Goal: Information Seeking & Learning: Learn about a topic

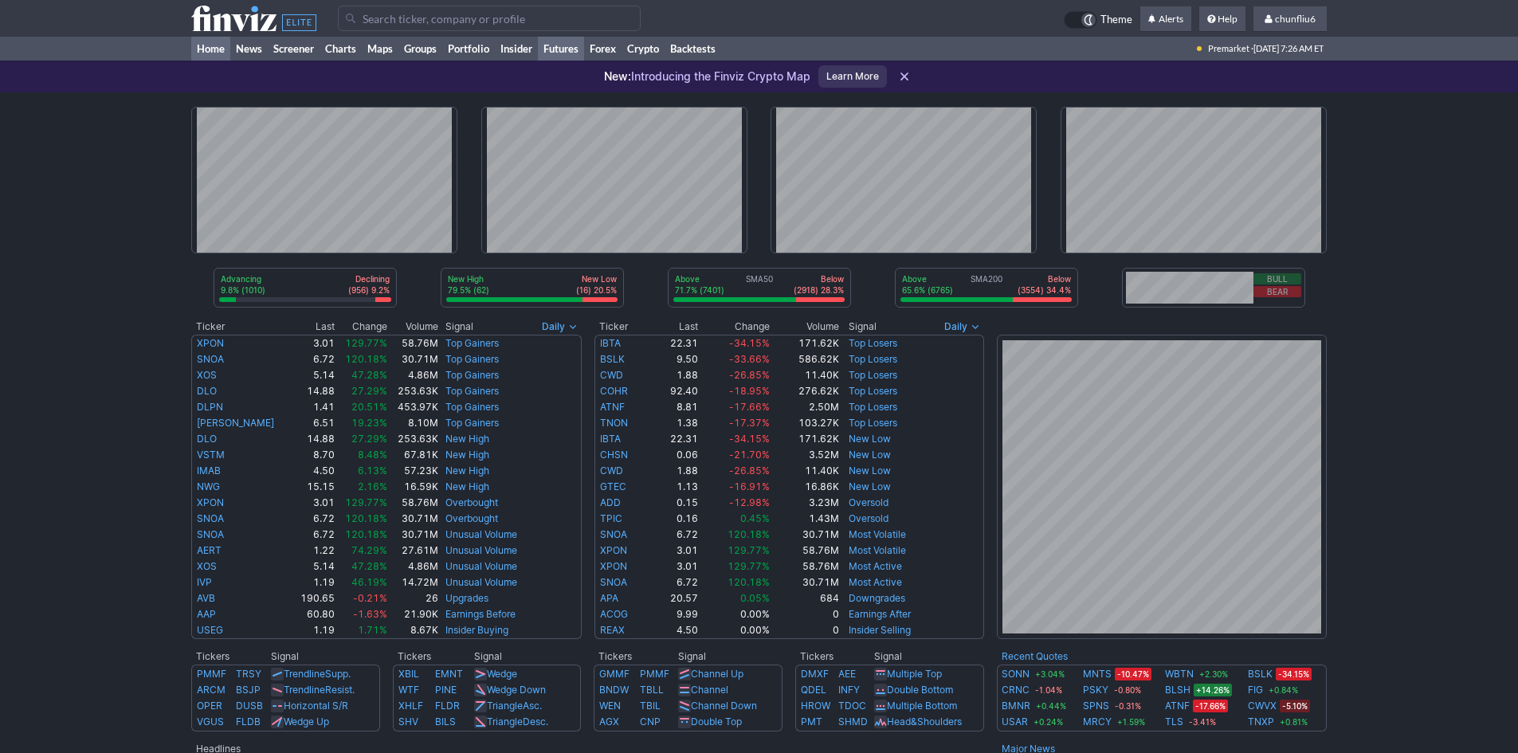
click at [553, 45] on link "Futures" at bounding box center [561, 49] width 46 height 24
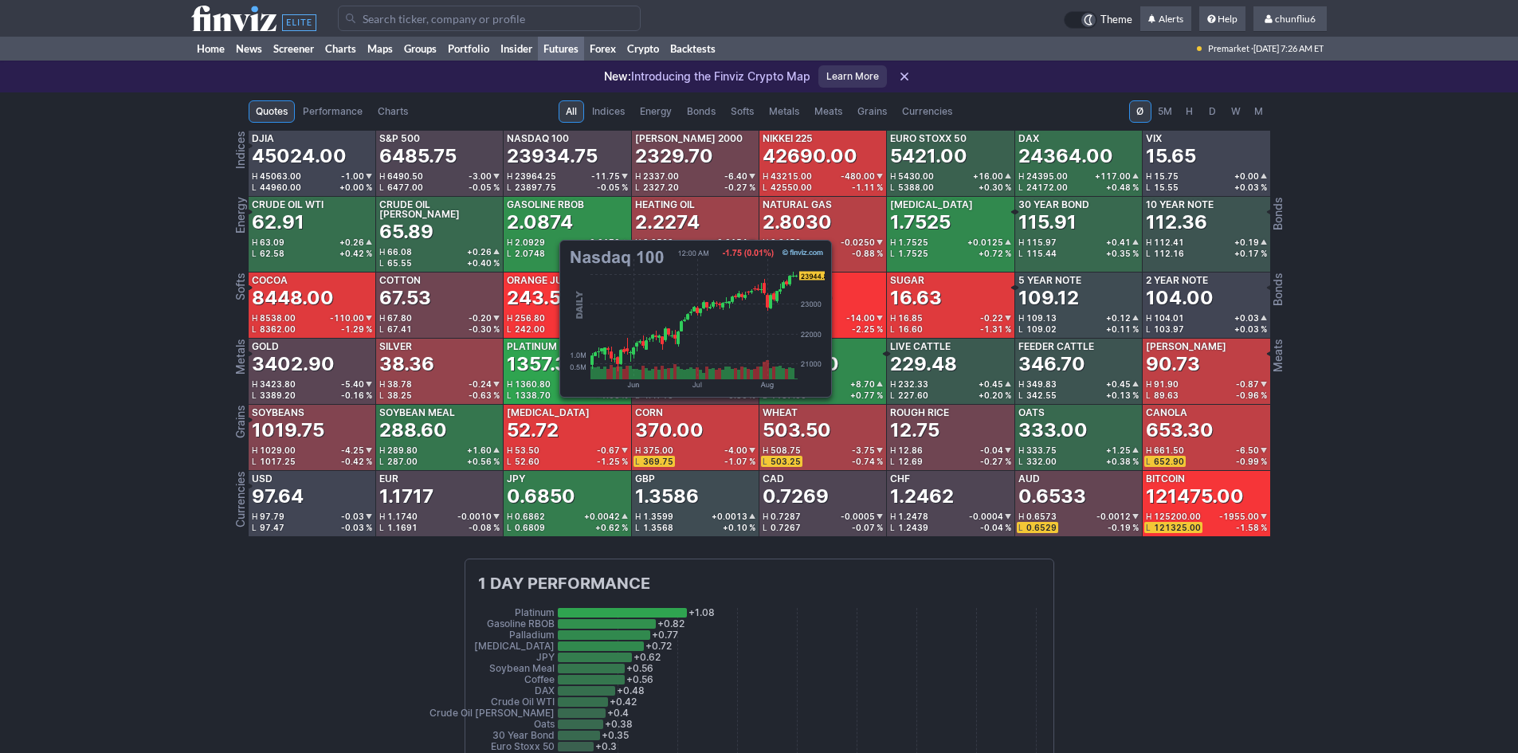
click at [551, 156] on div "23934.75" at bounding box center [552, 156] width 91 height 26
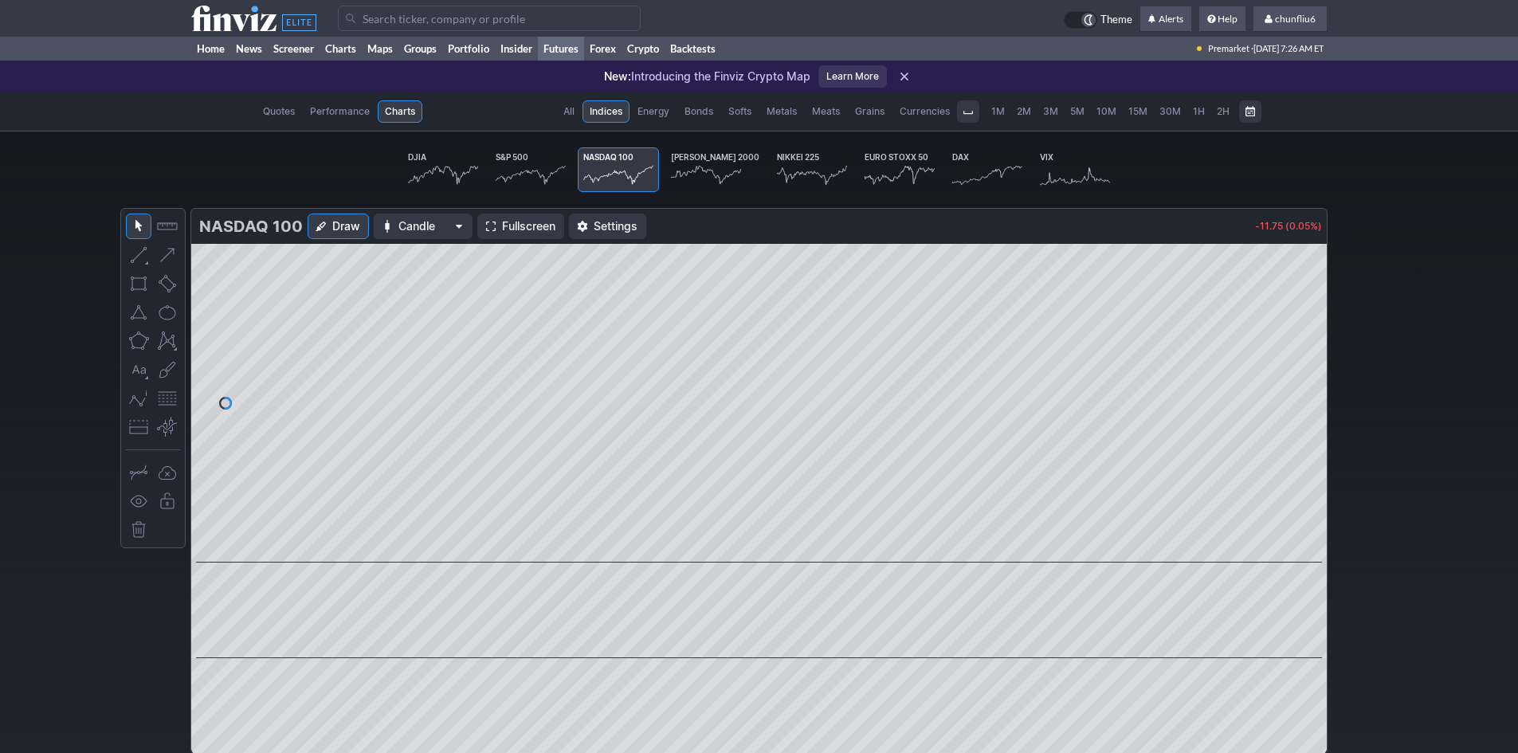
scroll to position [0, 95]
click at [497, 227] on link "Fullscreen" at bounding box center [520, 227] width 87 height 26
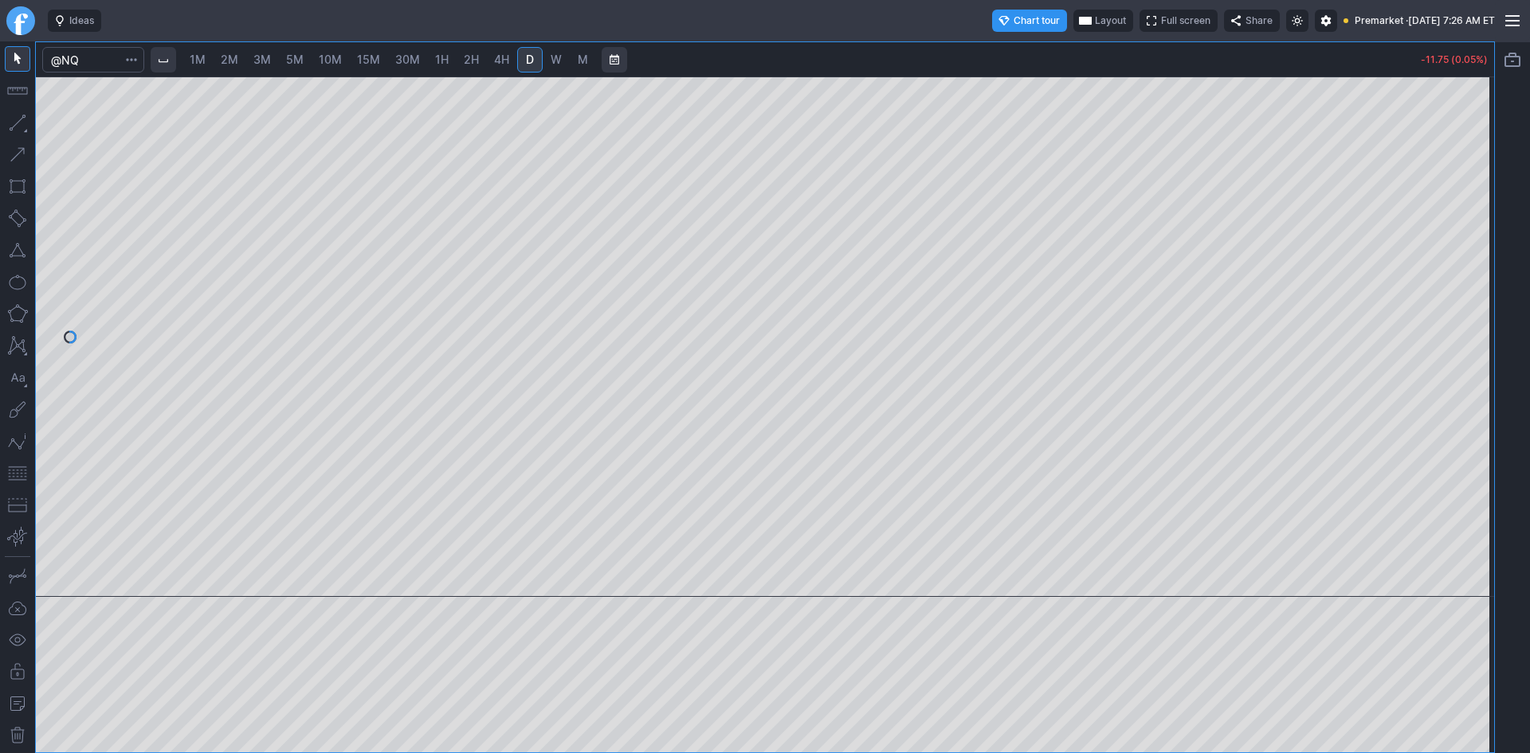
click at [328, 60] on span "10M" at bounding box center [330, 60] width 23 height 14
drag, startPoint x: 14, startPoint y: 468, endPoint x: 31, endPoint y: 456, distance: 21.2
click at [15, 467] on button "button" at bounding box center [18, 474] width 26 height 26
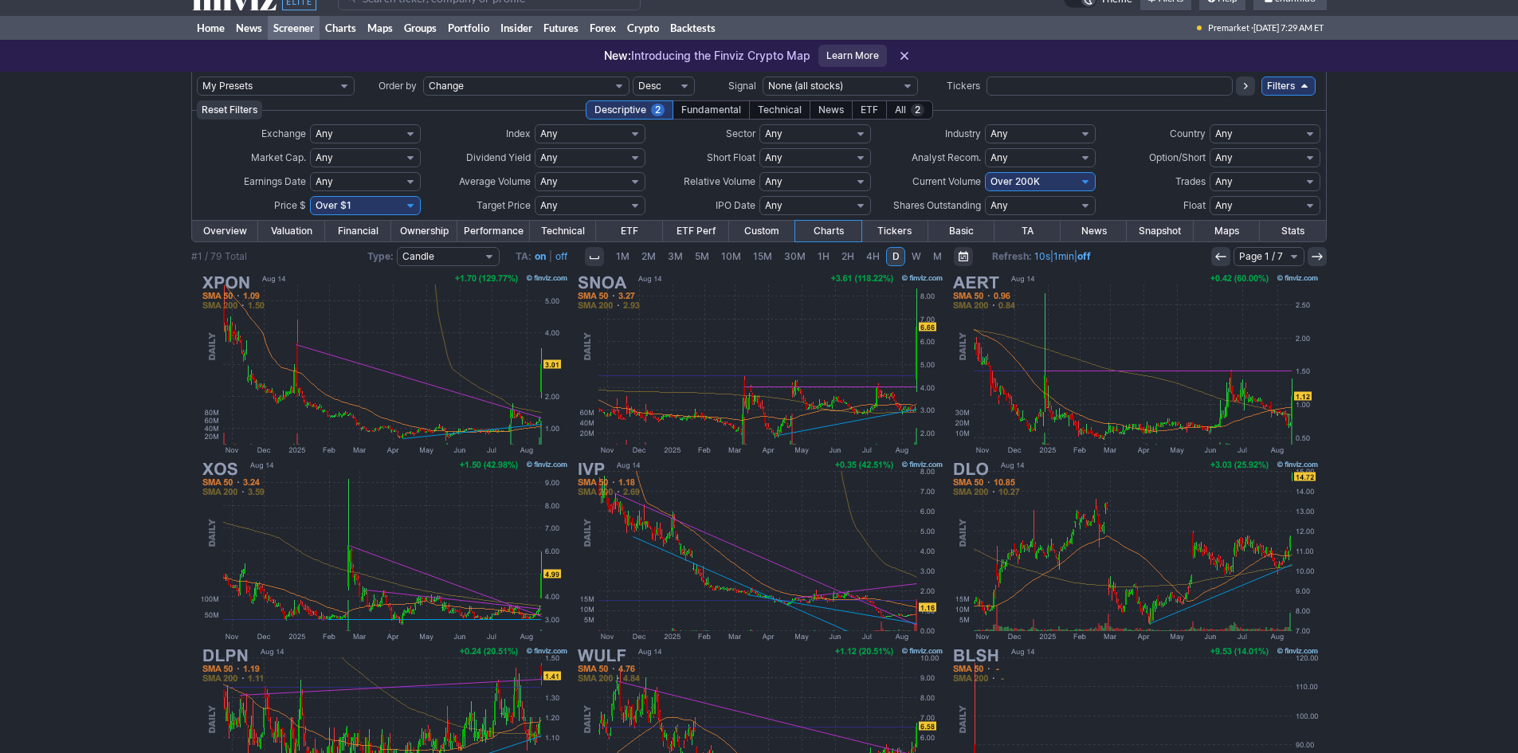
scroll to position [9, 0]
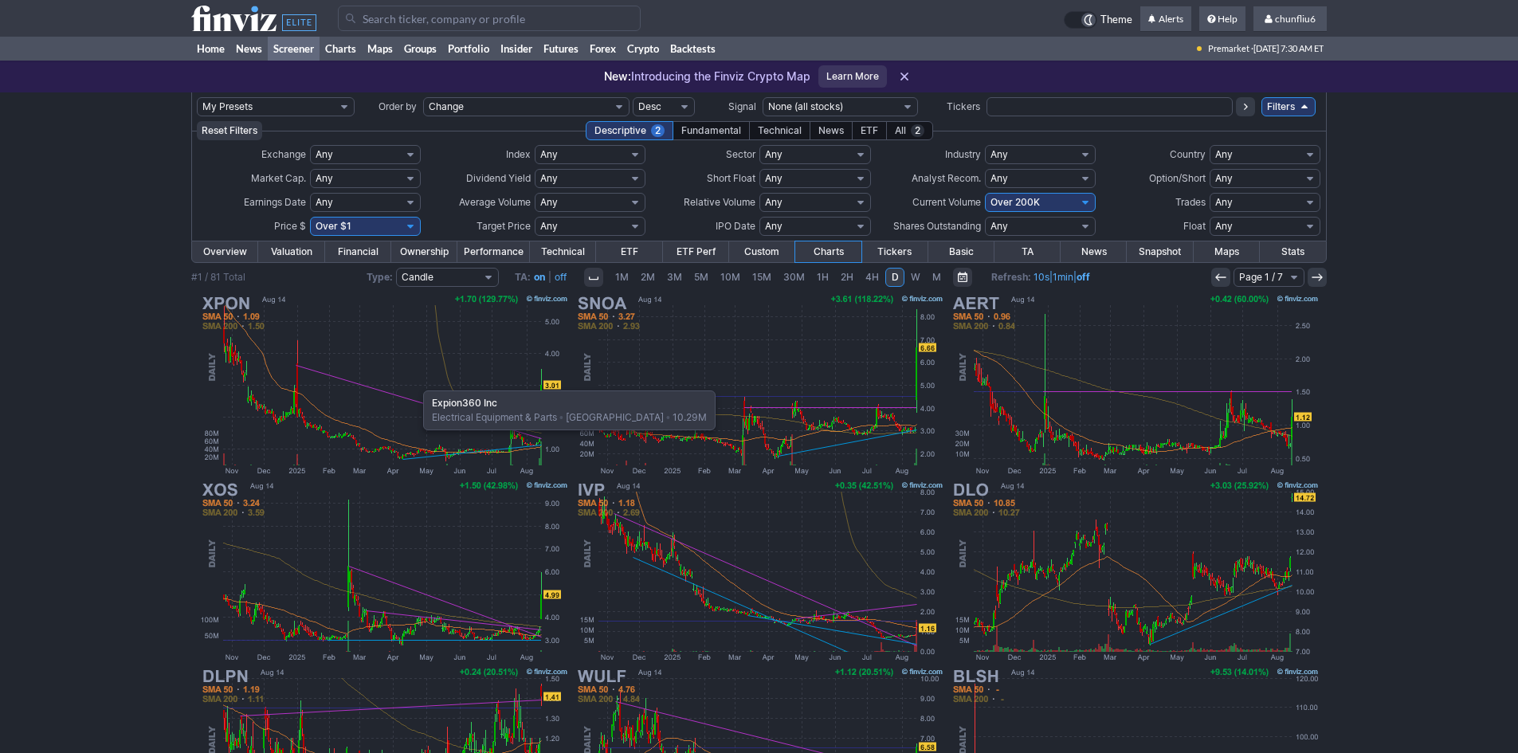
click at [415, 383] on img at bounding box center [384, 385] width 373 height 186
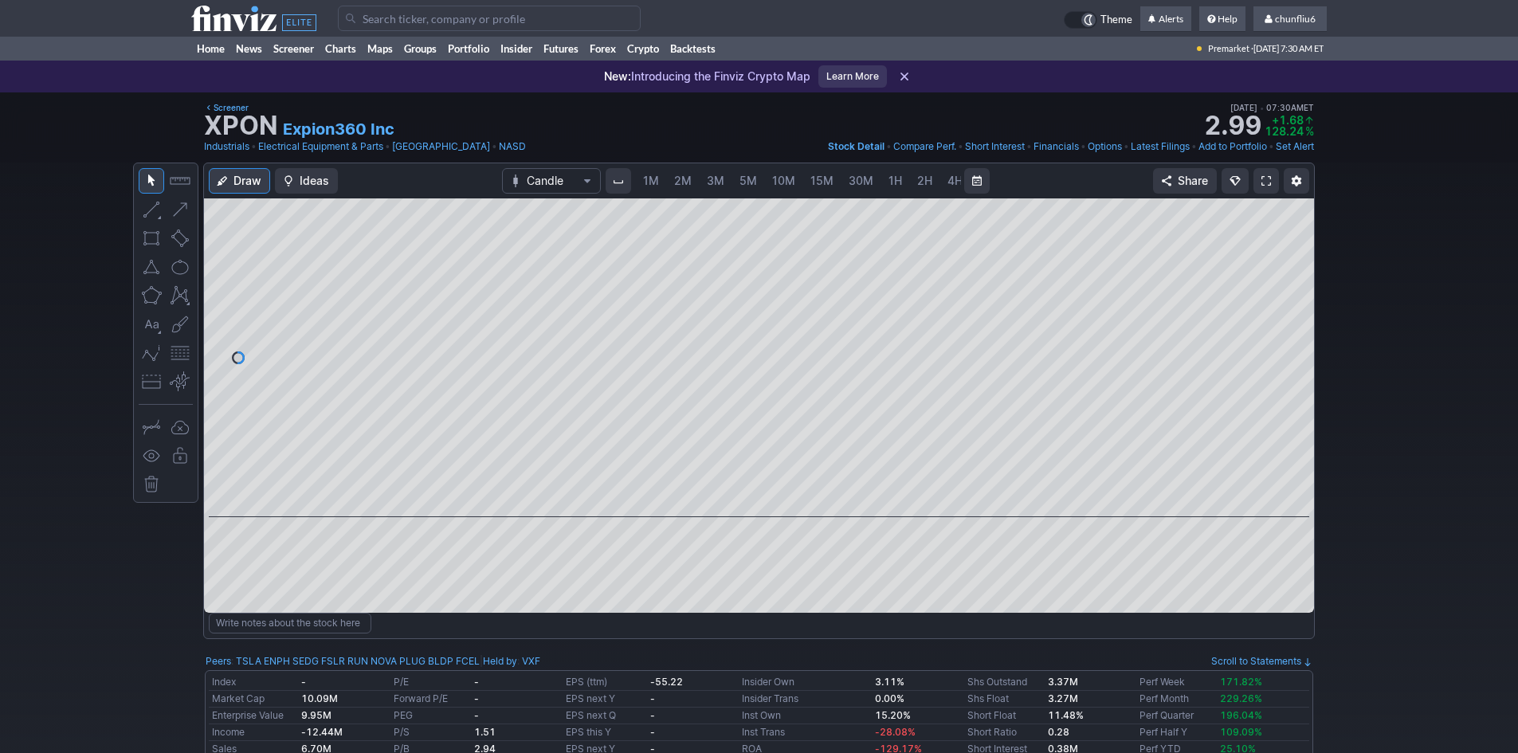
scroll to position [0, 86]
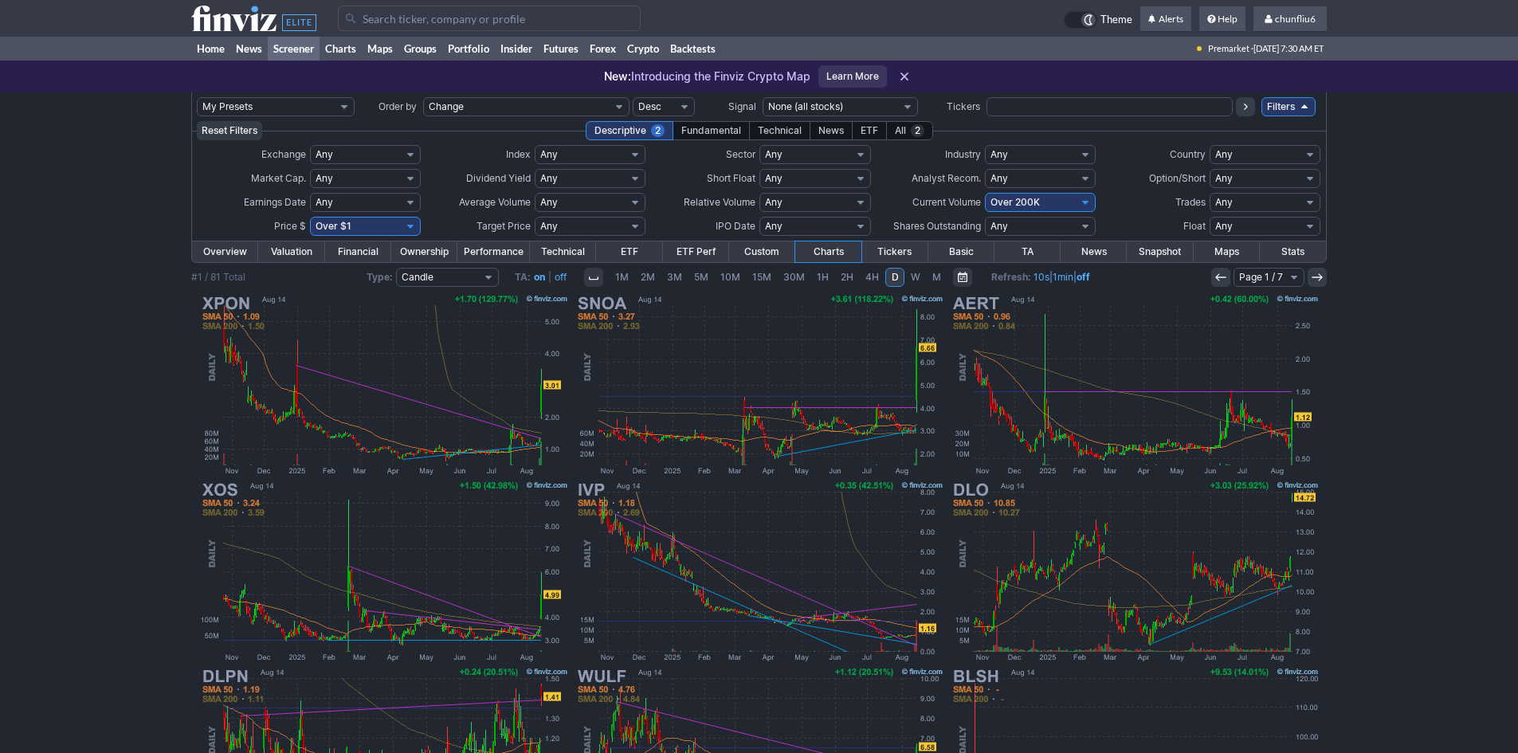
click at [390, 223] on select "Any Under $1 Under $2 Under $3 Under $4 Under $5 Under $7 Under $10 Under $15 U…" at bounding box center [365, 226] width 111 height 19
select select "o10"
click at [310, 217] on select "Any Under $1 Under $2 Under $3 Under $4 Under $5 Under $7 Under $10 Under $15 U…" at bounding box center [365, 226] width 111 height 19
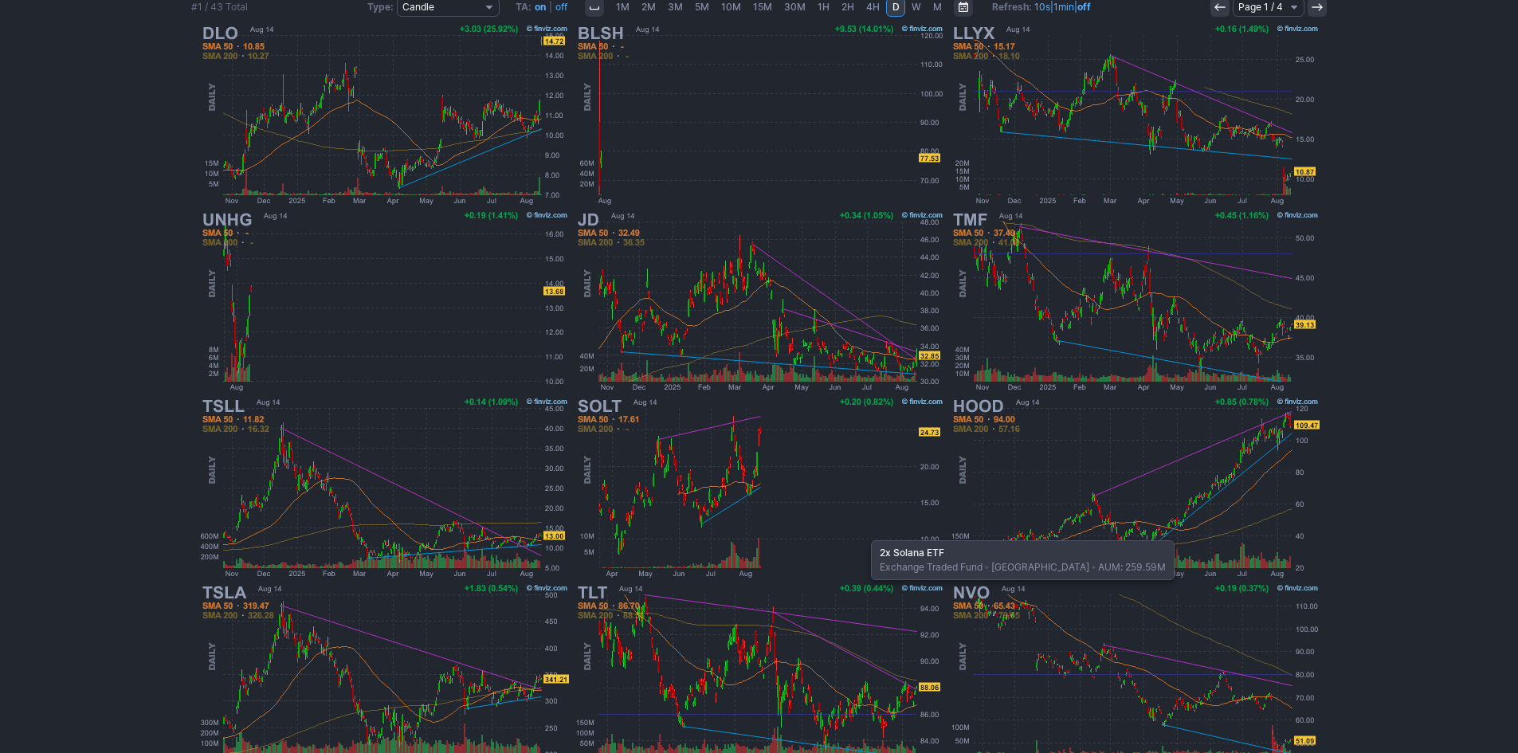
scroll to position [319, 0]
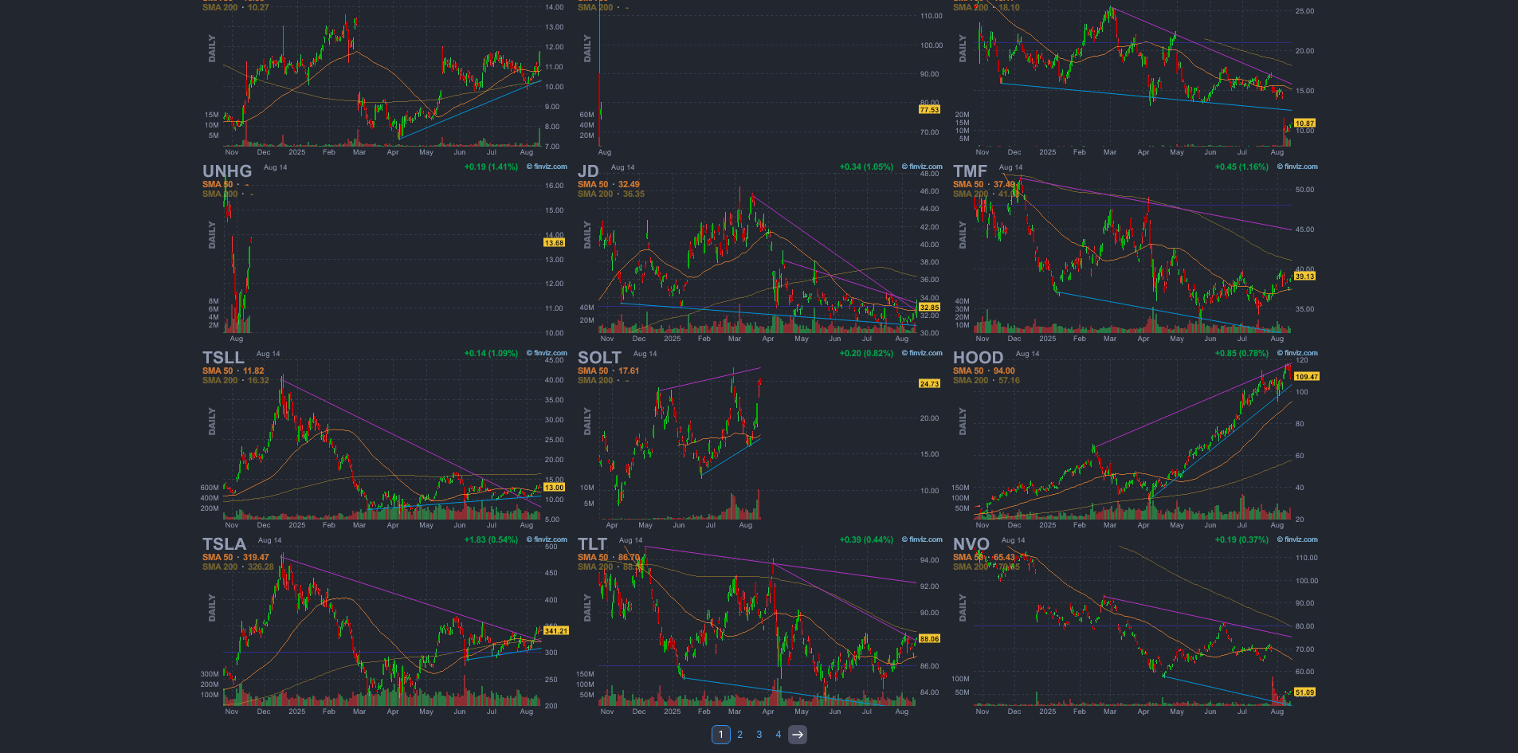
click at [797, 736] on icon at bounding box center [797, 734] width 13 height 13
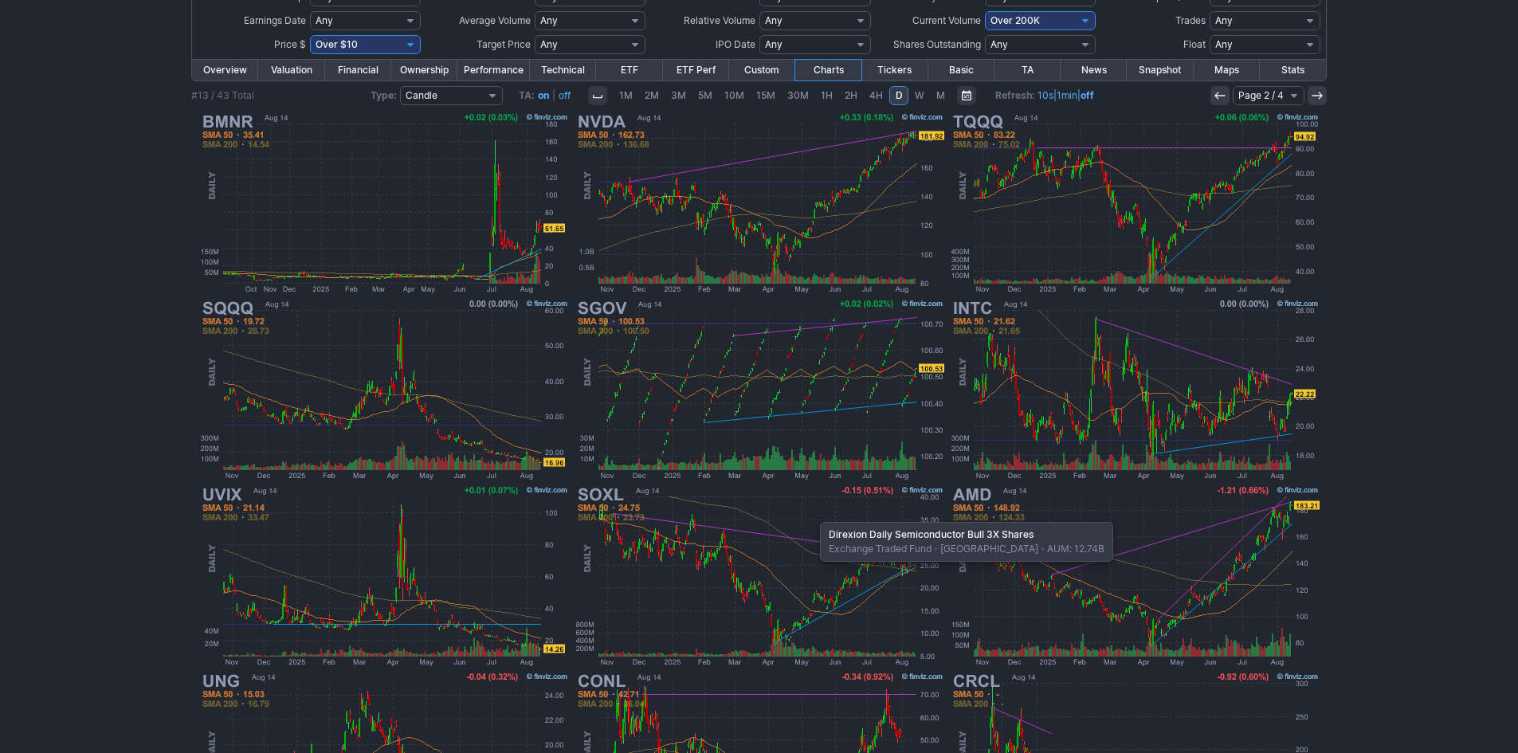
scroll to position [9, 0]
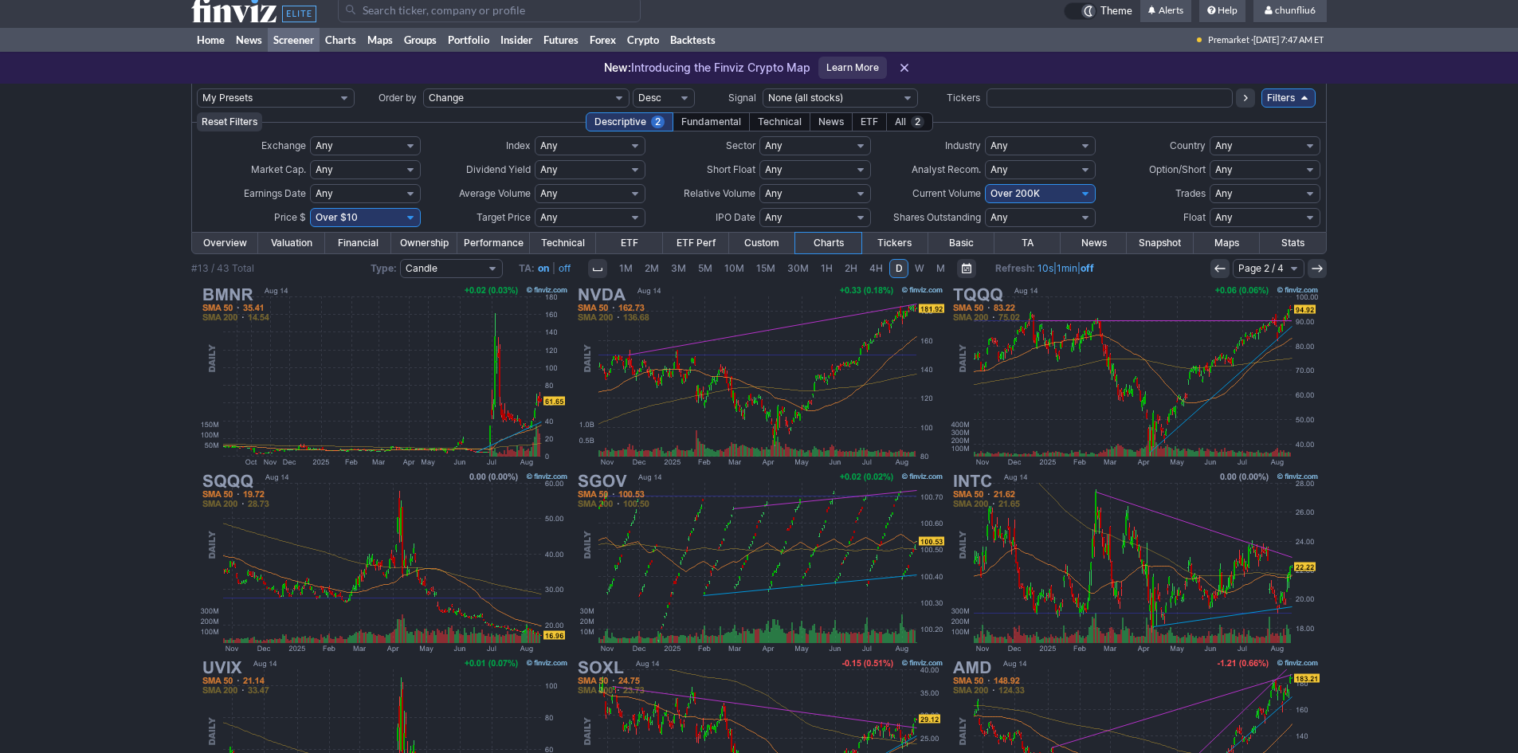
click at [1215, 269] on use at bounding box center [1220, 268] width 10 height 7
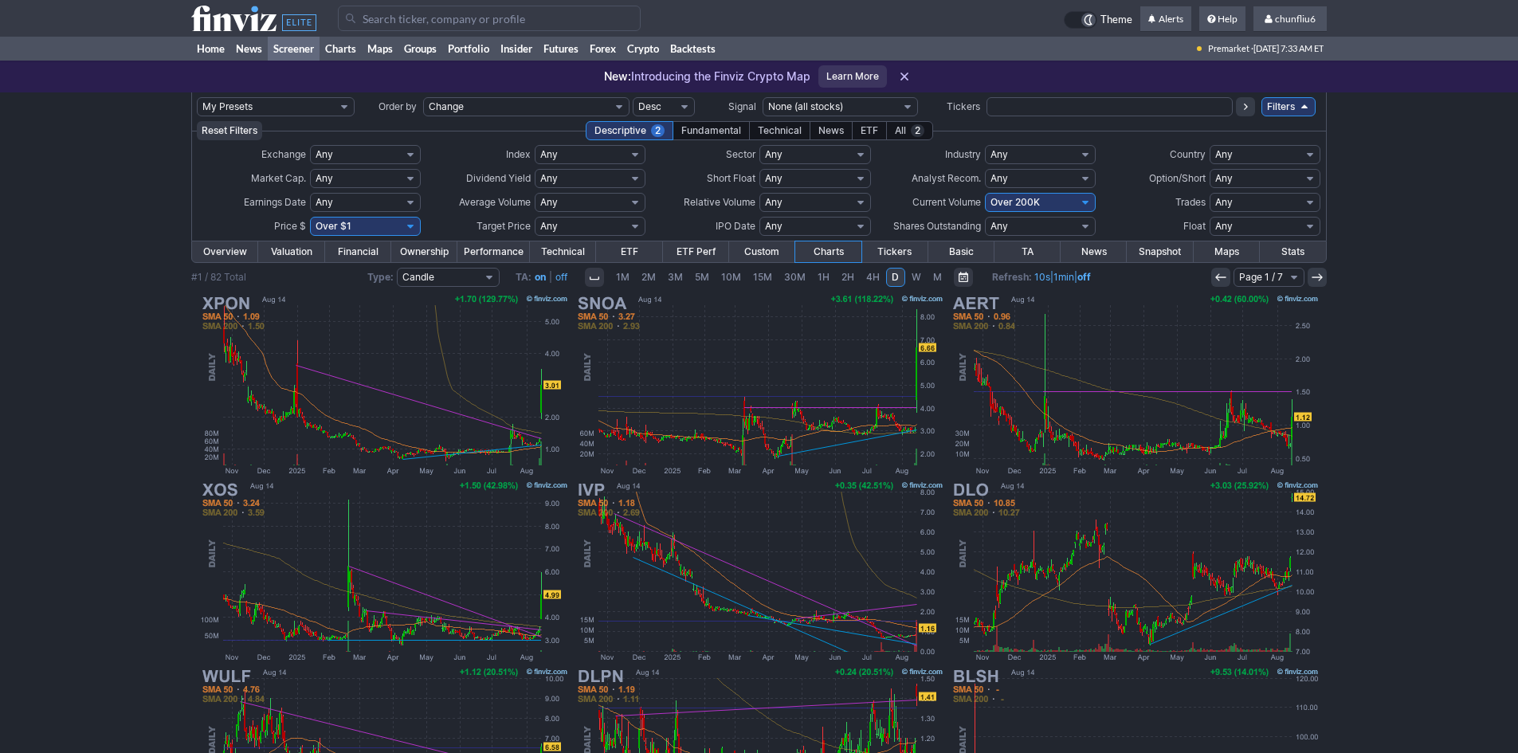
click at [415, 22] on input "Search" at bounding box center [489, 19] width 303 height 26
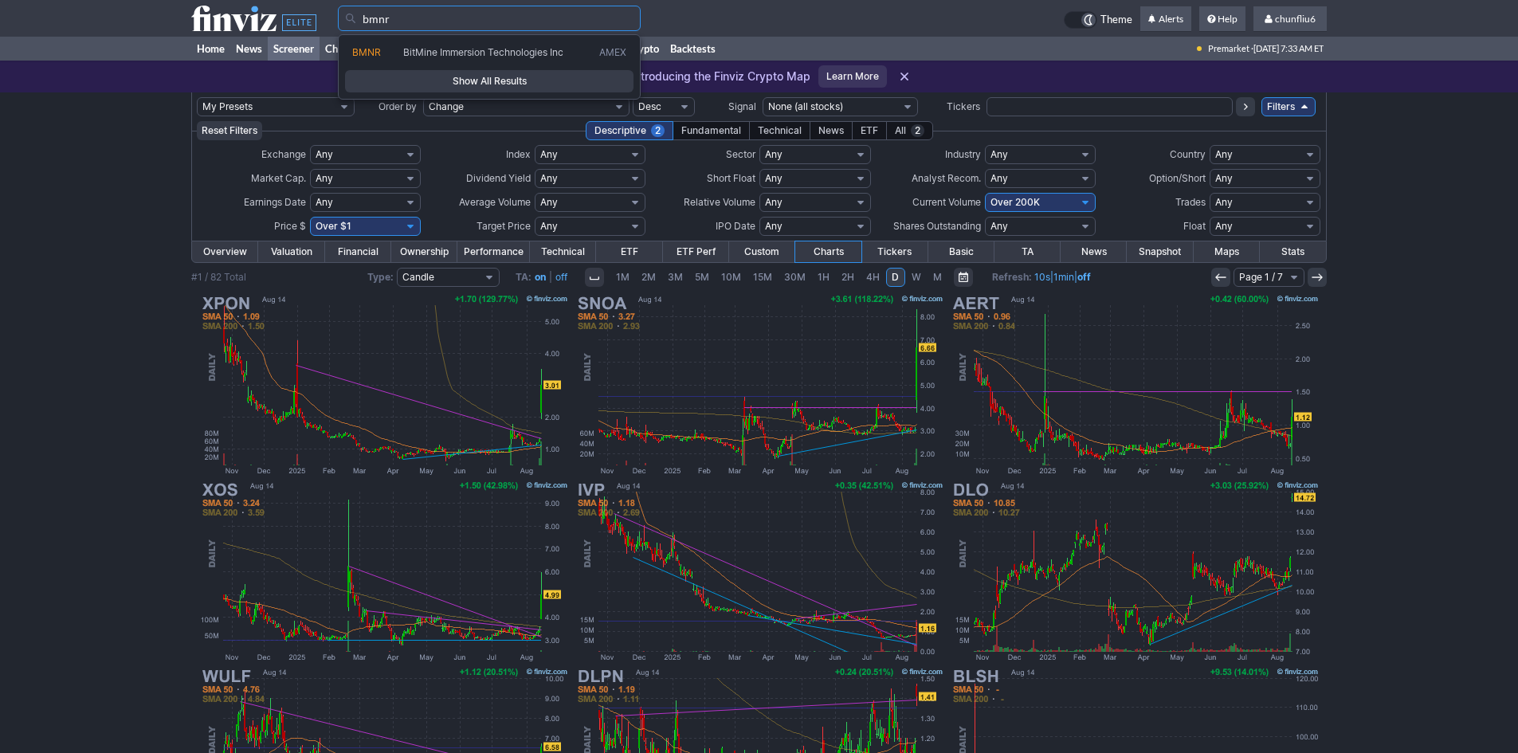
click at [411, 48] on span "BitMine Immersion Technologies Inc" at bounding box center [483, 52] width 160 height 12
type input "BMNR"
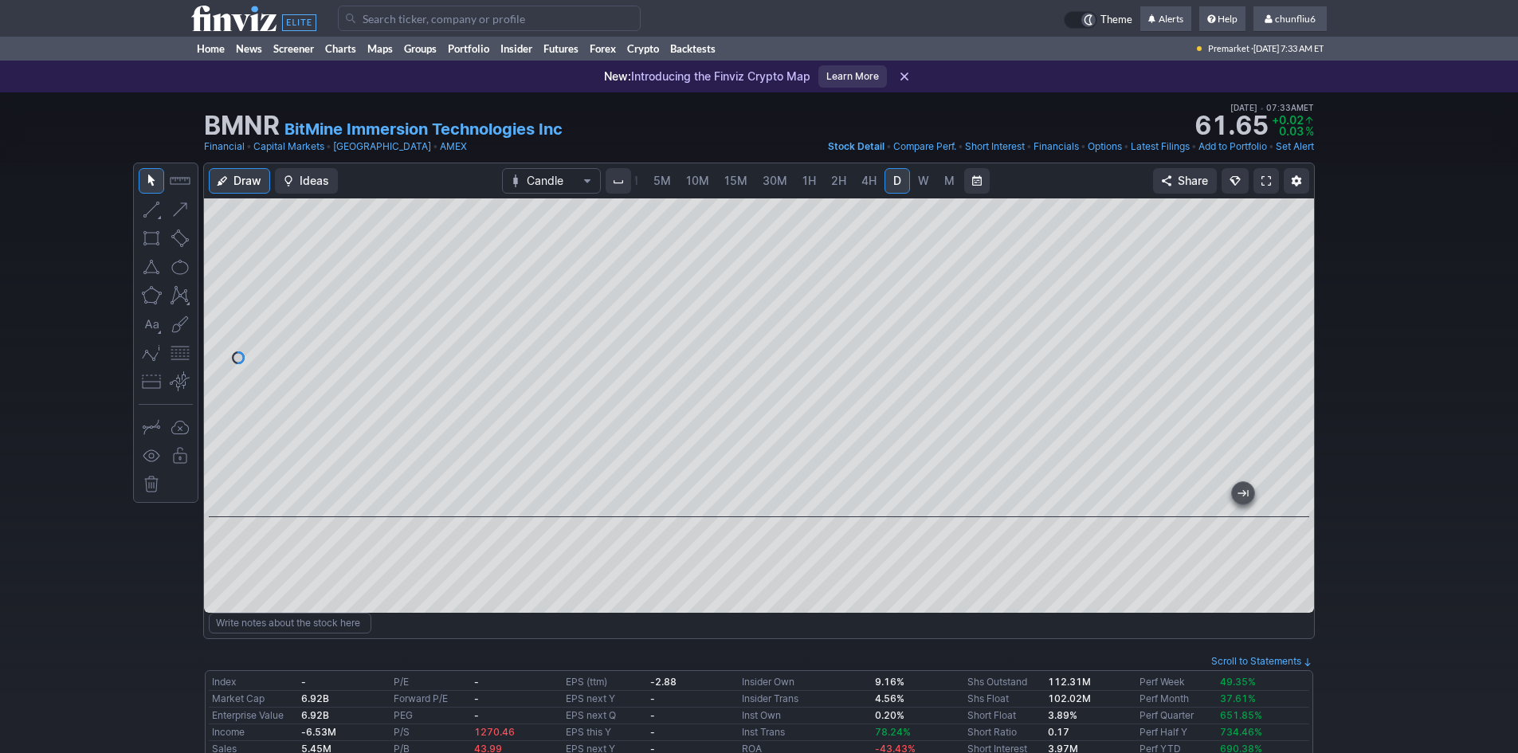
click at [1266, 183] on span at bounding box center [1267, 181] width 10 height 13
click at [371, 19] on input "Search" at bounding box center [489, 19] width 303 height 26
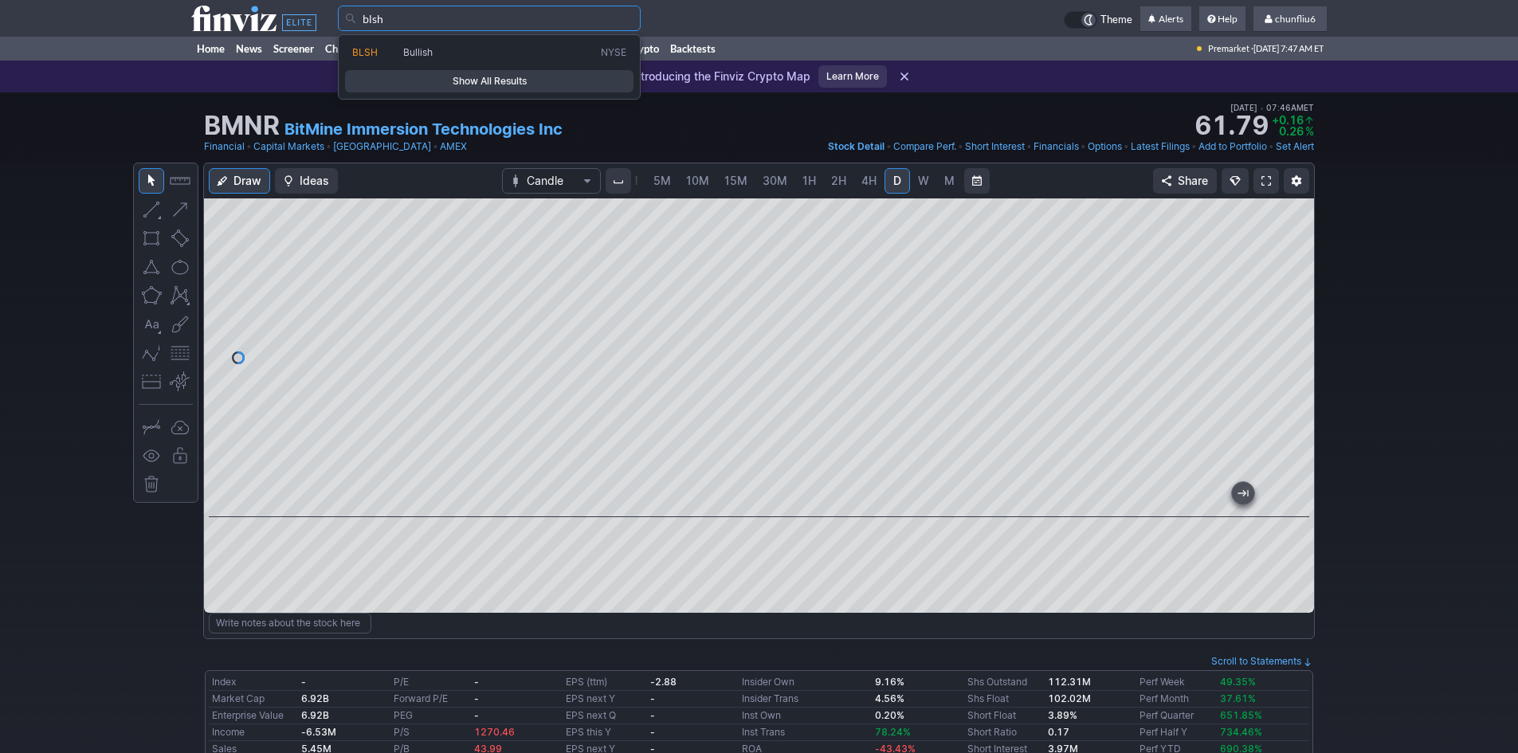
type input "blsh"
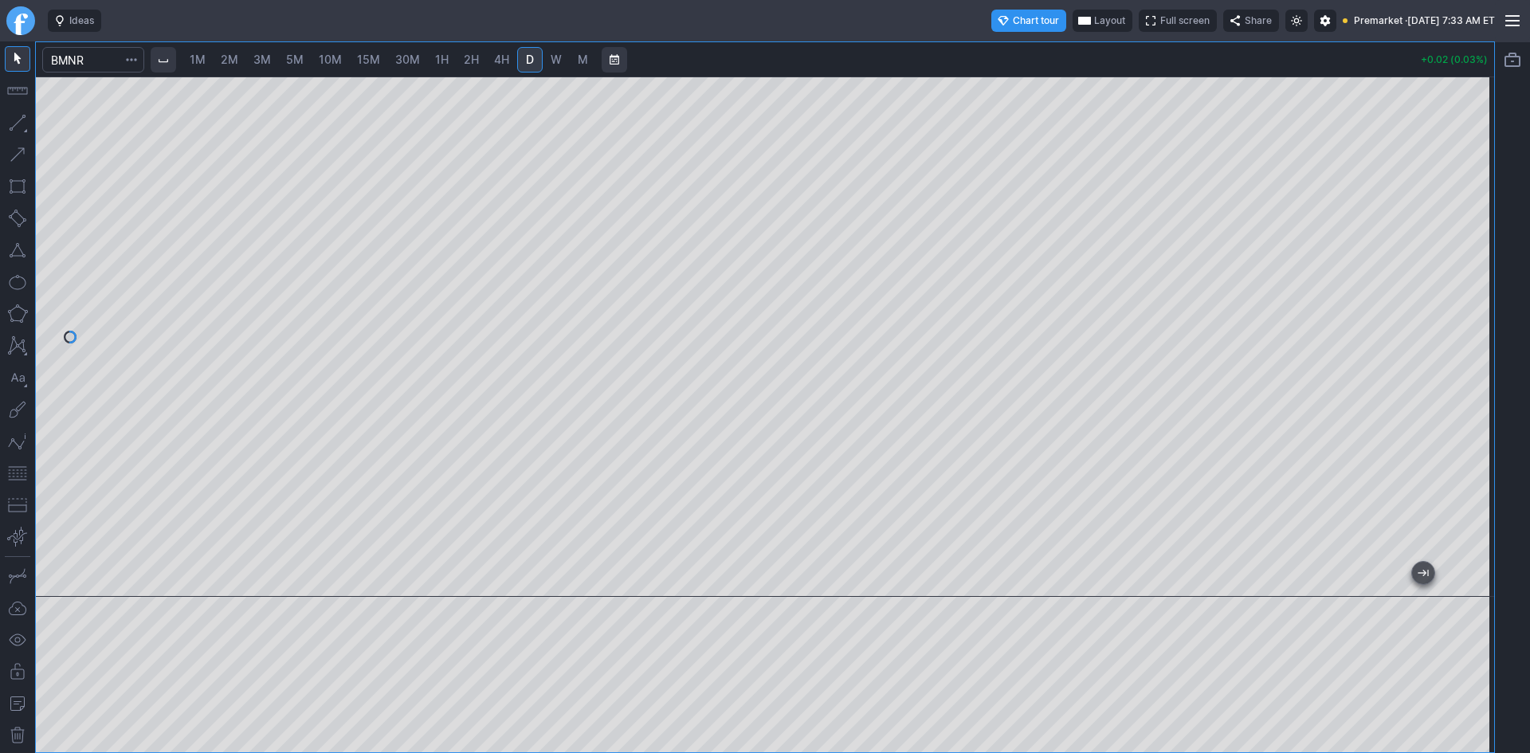
click at [235, 54] on span "2M" at bounding box center [230, 60] width 18 height 14
drag, startPoint x: 1481, startPoint y: 266, endPoint x: 1473, endPoint y: 300, distance: 34.6
click at [1473, 300] on div at bounding box center [1477, 332] width 33 height 481
click at [1094, 18] on span "Layout" at bounding box center [1109, 21] width 31 height 16
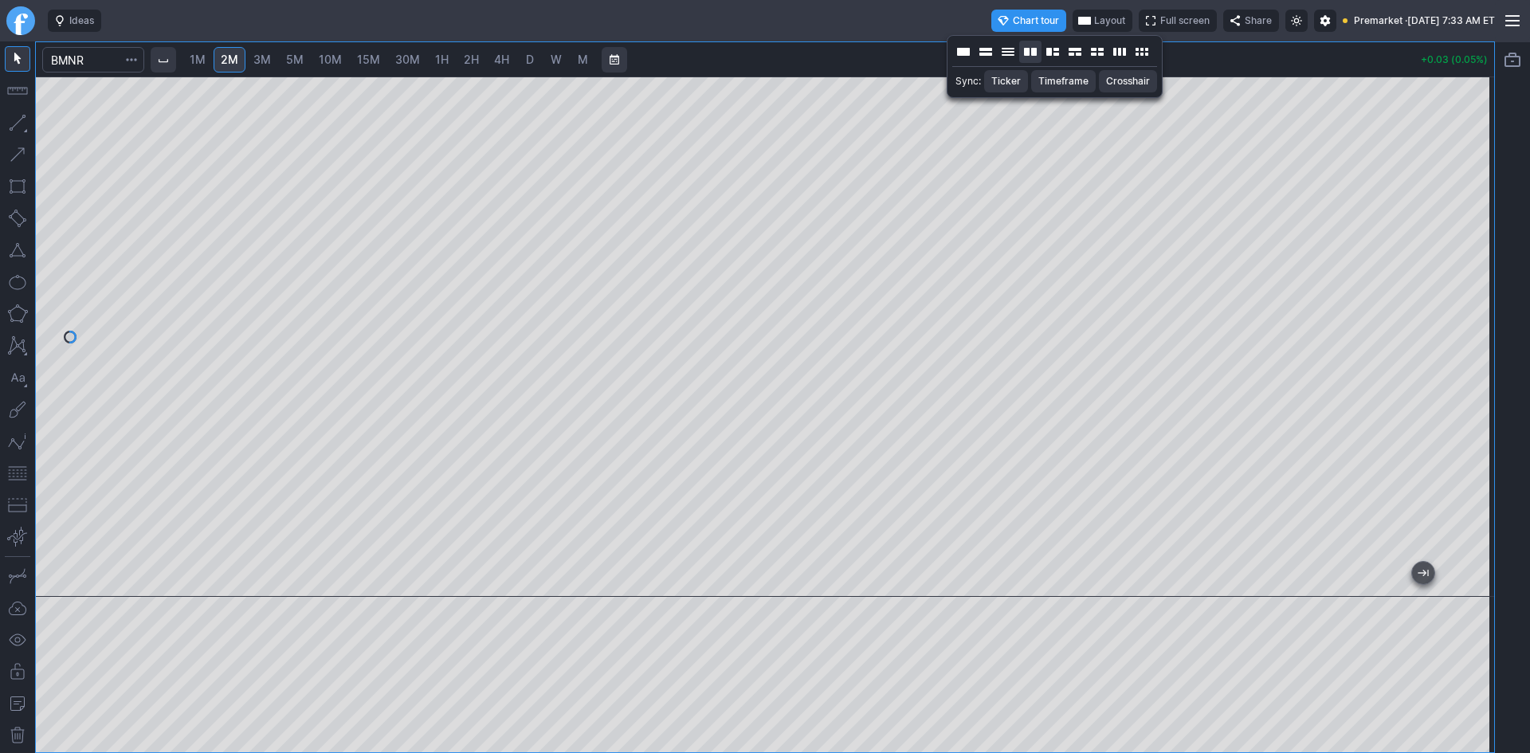
click at [1029, 52] on button "Layout" at bounding box center [1030, 52] width 22 height 22
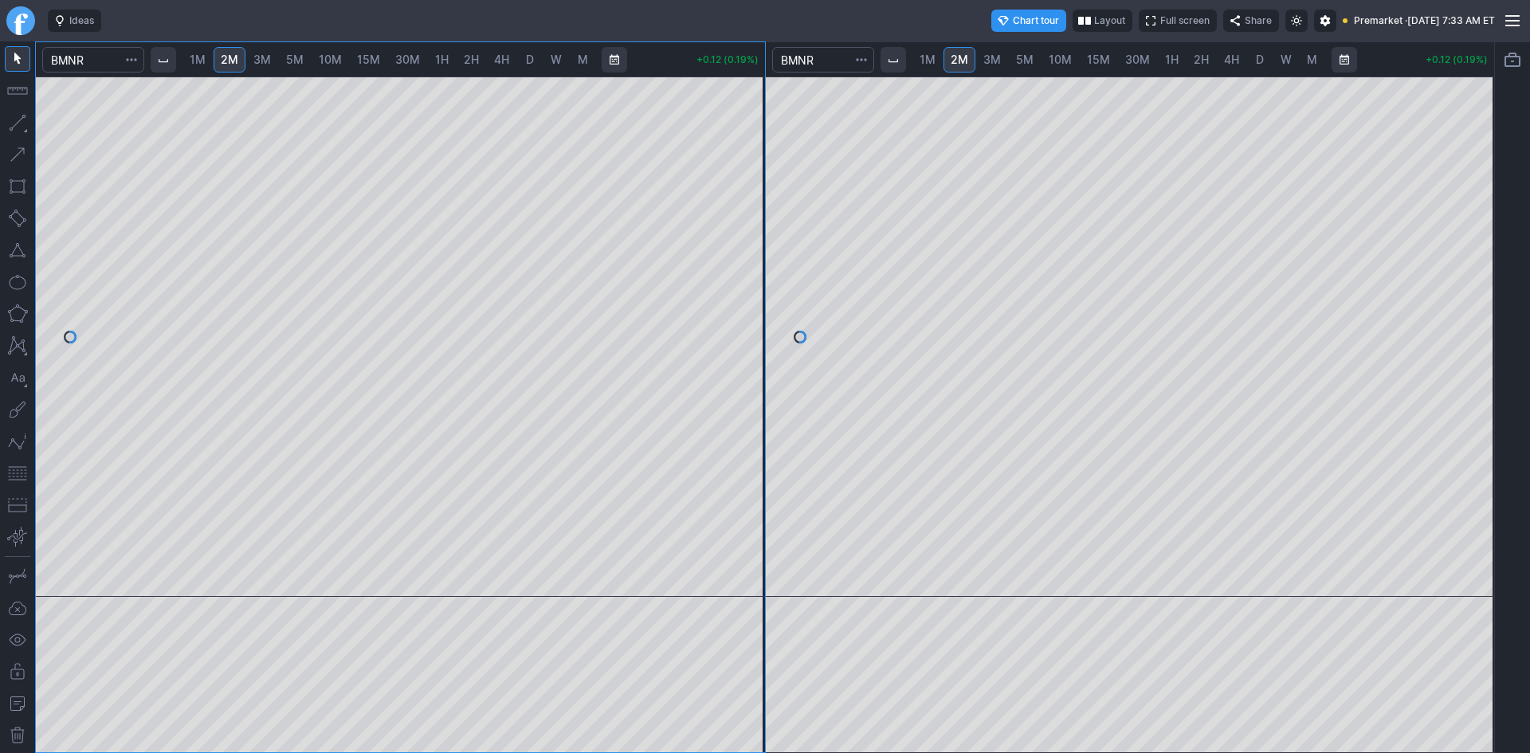
click at [1066, 61] on span "10M" at bounding box center [1060, 60] width 23 height 14
drag, startPoint x: 1478, startPoint y: 161, endPoint x: 1471, endPoint y: 239, distance: 78.4
click at [1471, 238] on div at bounding box center [1477, 332] width 33 height 481
drag, startPoint x: 20, startPoint y: 480, endPoint x: 37, endPoint y: 461, distance: 25.4
click at [20, 479] on button "button" at bounding box center [18, 474] width 26 height 26
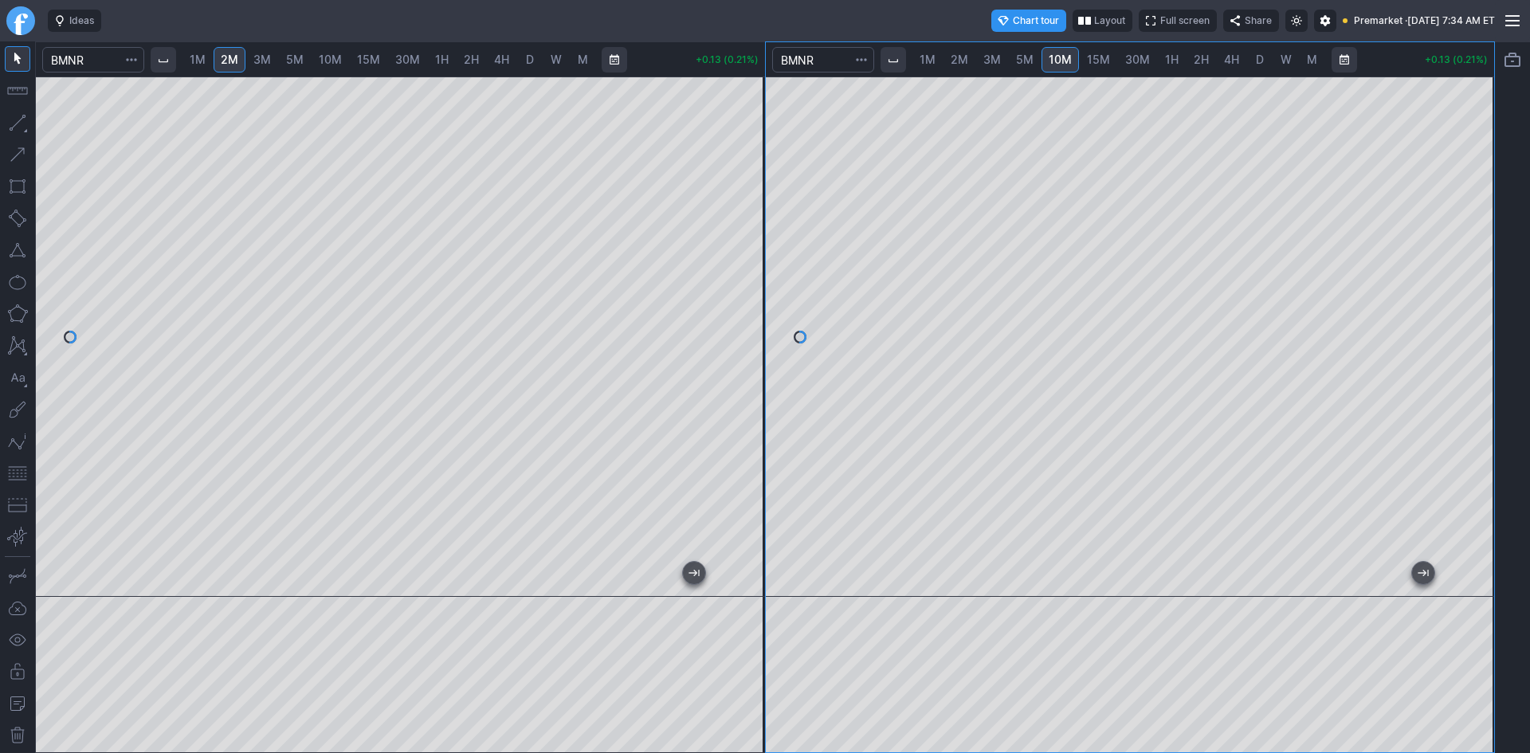
drag, startPoint x: 1477, startPoint y: 336, endPoint x: 1465, endPoint y: 186, distance: 150.4
click at [1471, 183] on div at bounding box center [1477, 332] width 33 height 481
click at [1472, 151] on div at bounding box center [1130, 337] width 729 height 520
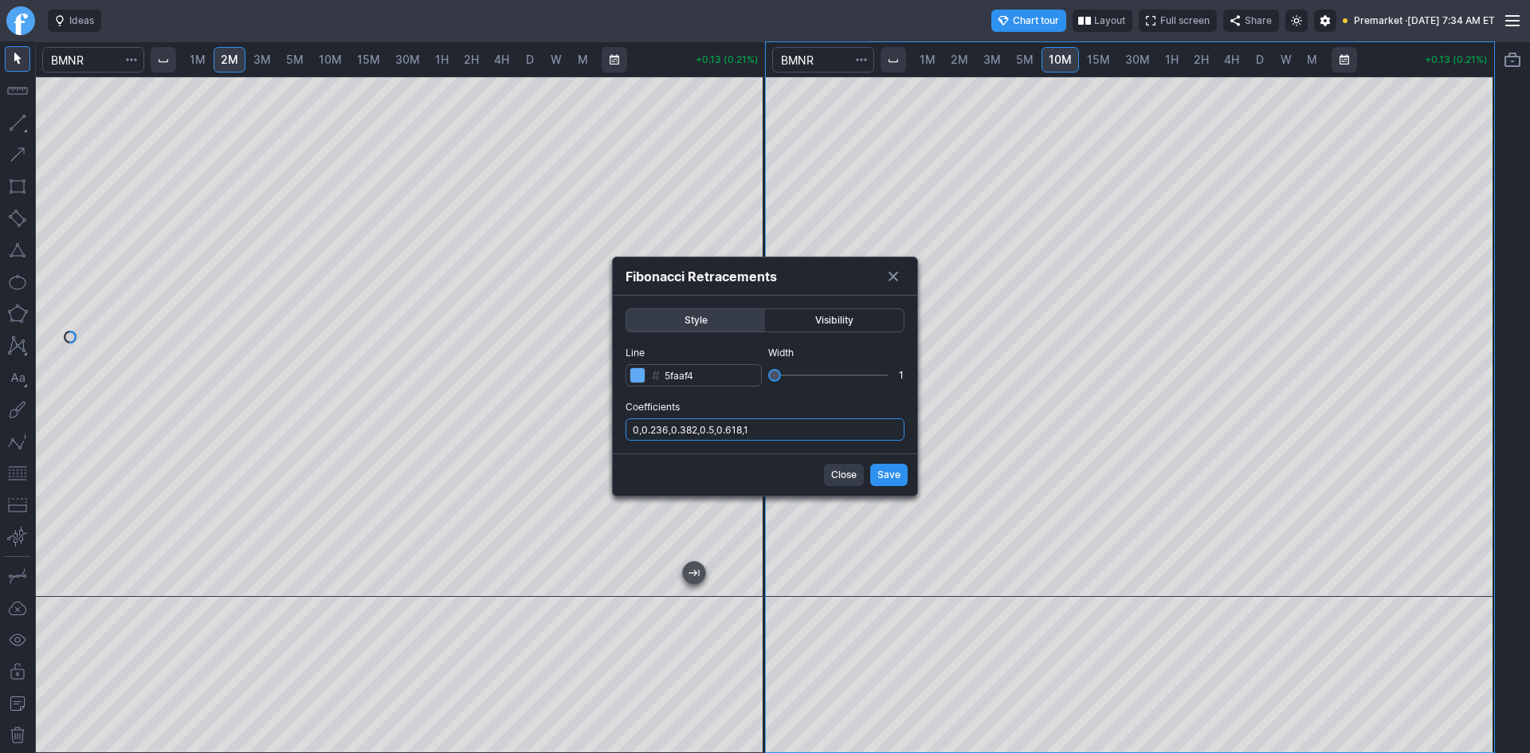
click at [806, 435] on input "0,0.236,0.382,0.5,0.618,1" at bounding box center [765, 429] width 279 height 22
type input "0,0.236,0.382,0.5,0.618,1,.786"
click at [881, 478] on span "Save" at bounding box center [888, 475] width 23 height 16
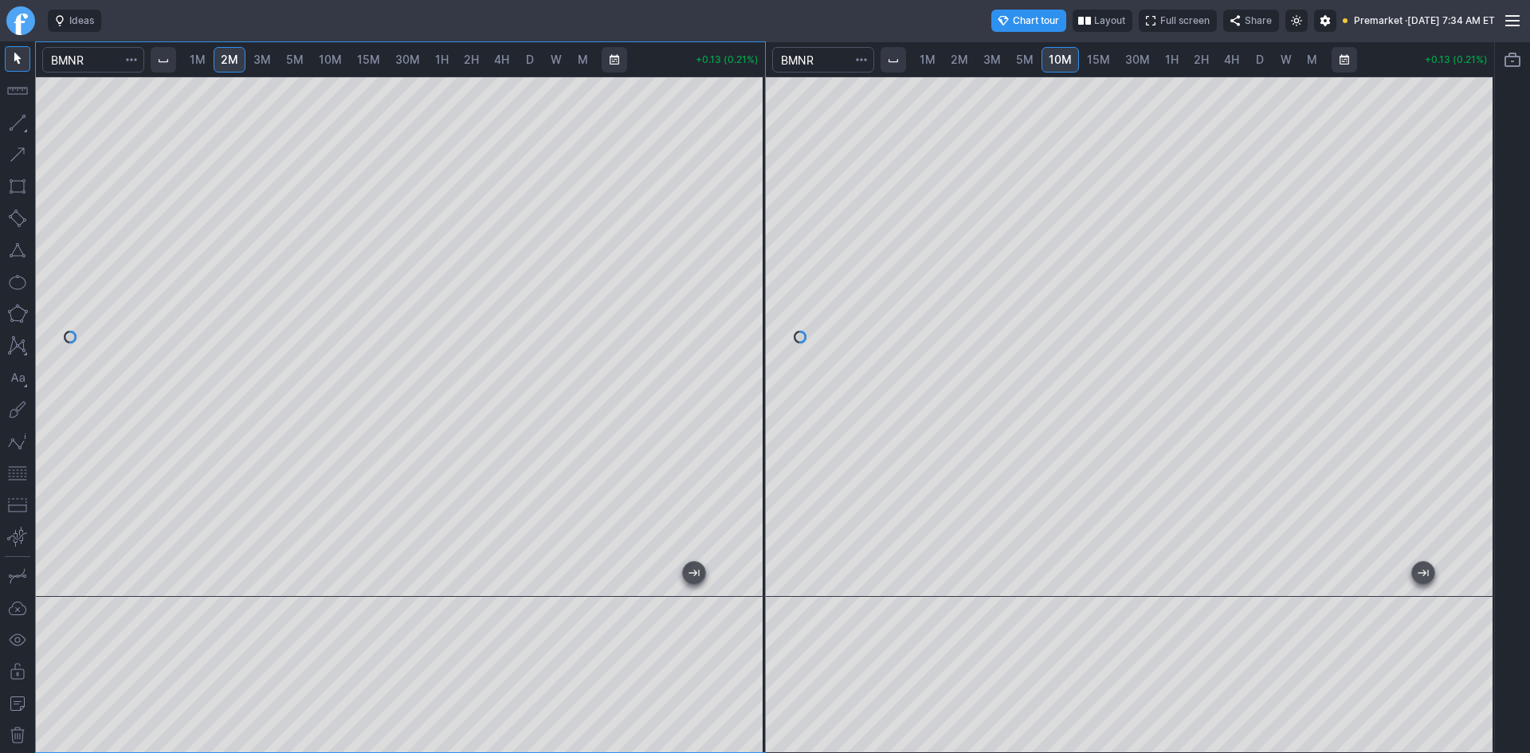
click at [269, 49] on link "3M" at bounding box center [262, 60] width 32 height 26
drag, startPoint x: 749, startPoint y: 306, endPoint x: 749, endPoint y: 371, distance: 65.3
click at [749, 371] on div at bounding box center [748, 332] width 33 height 481
click at [19, 477] on button "button" at bounding box center [18, 474] width 26 height 26
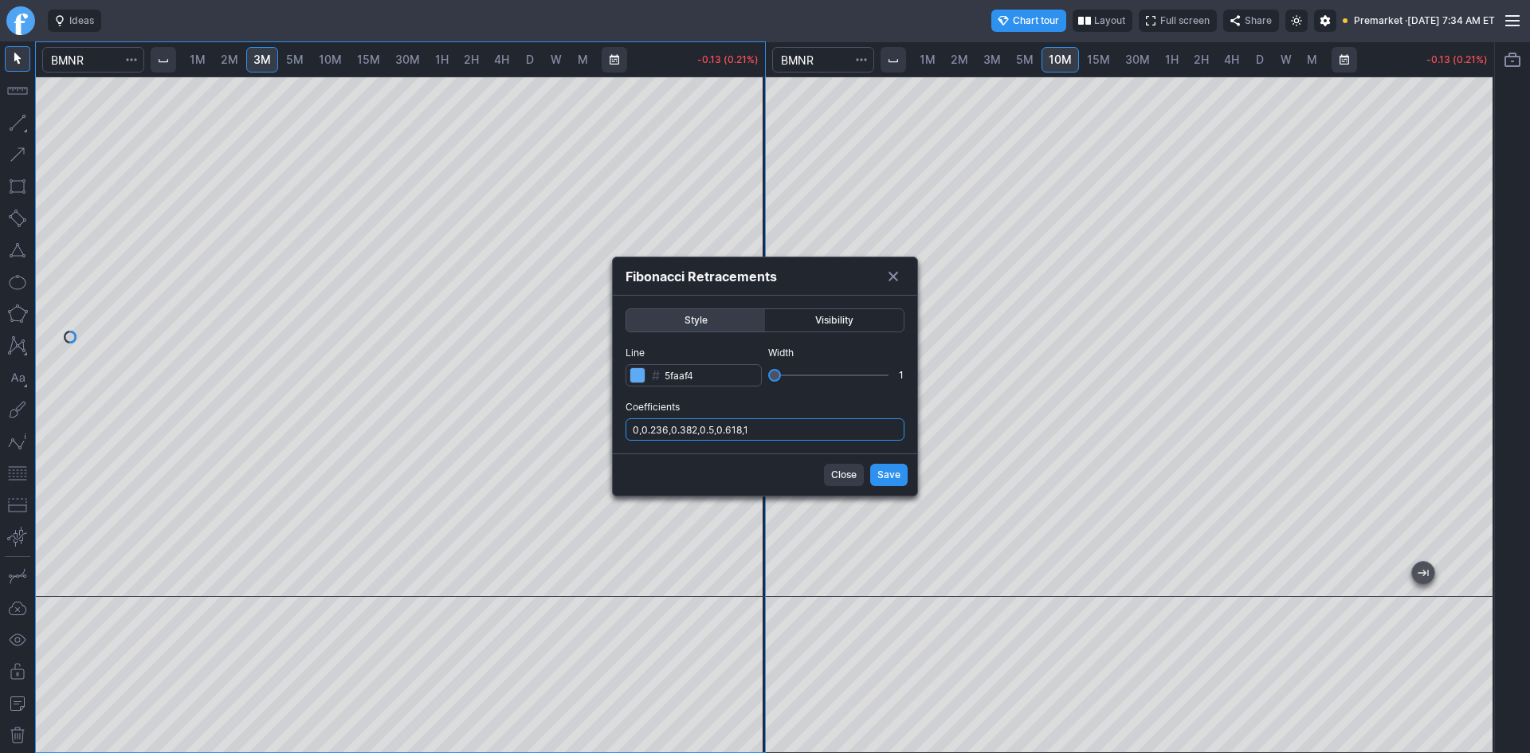
click at [775, 426] on input "0,0.236,0.382,0.5,0.618,1" at bounding box center [765, 429] width 279 height 22
type input "0,0.236,0.382,0.5,0.618,1,.786"
drag, startPoint x: 880, startPoint y: 476, endPoint x: 860, endPoint y: 449, distance: 33.0
click at [881, 476] on span "Save" at bounding box center [888, 475] width 23 height 16
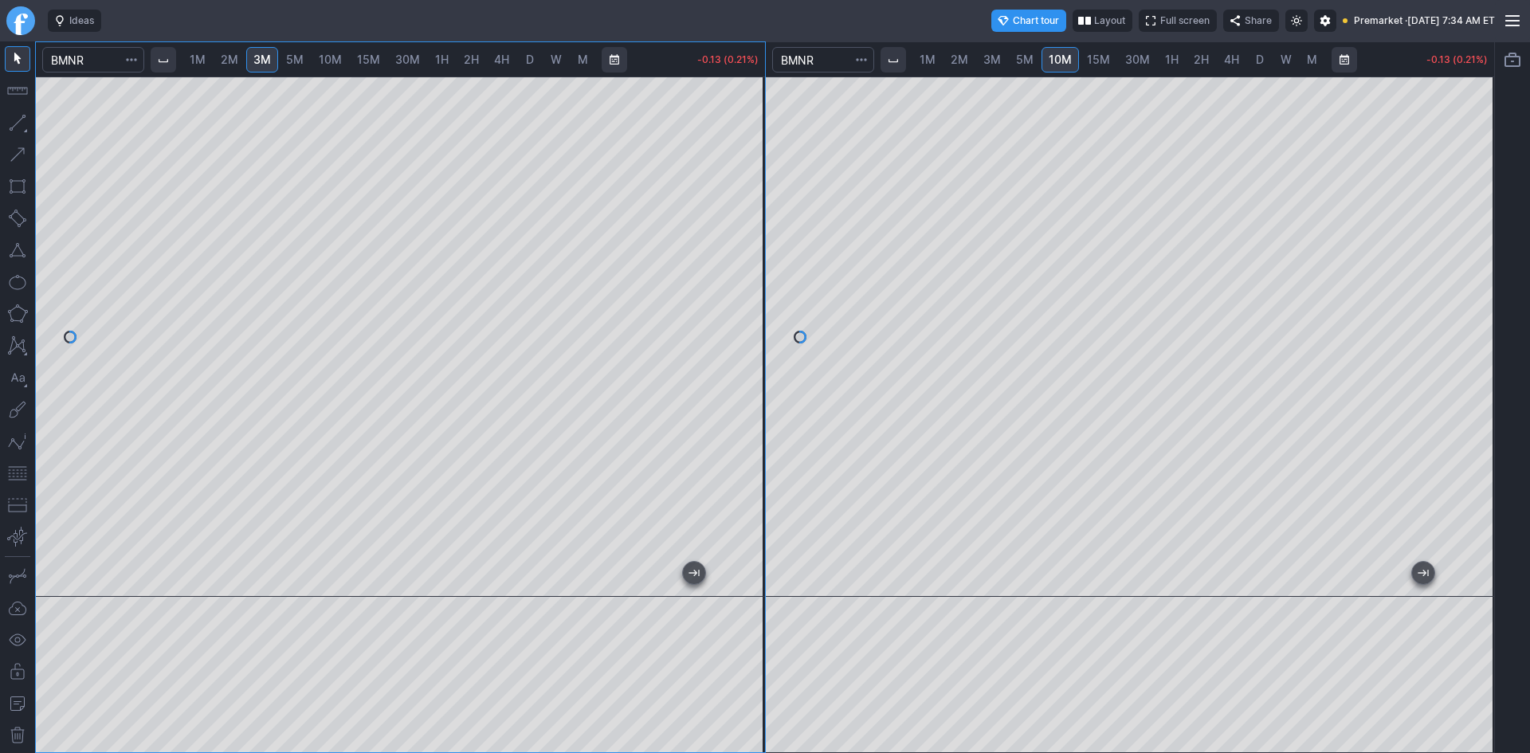
drag, startPoint x: 755, startPoint y: 300, endPoint x: 748, endPoint y: 241, distance: 59.4
click at [748, 241] on div at bounding box center [748, 332] width 33 height 481
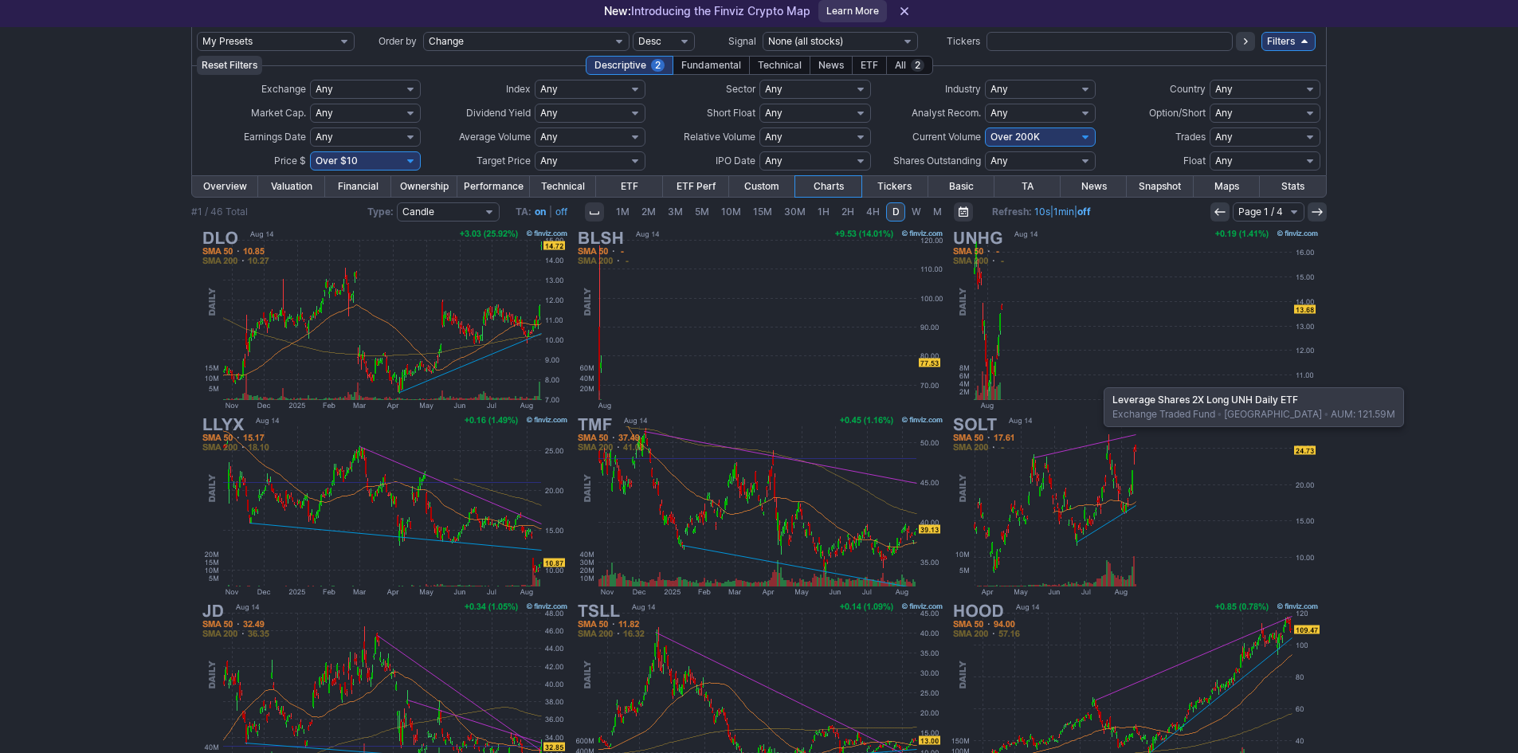
scroll to position [80, 0]
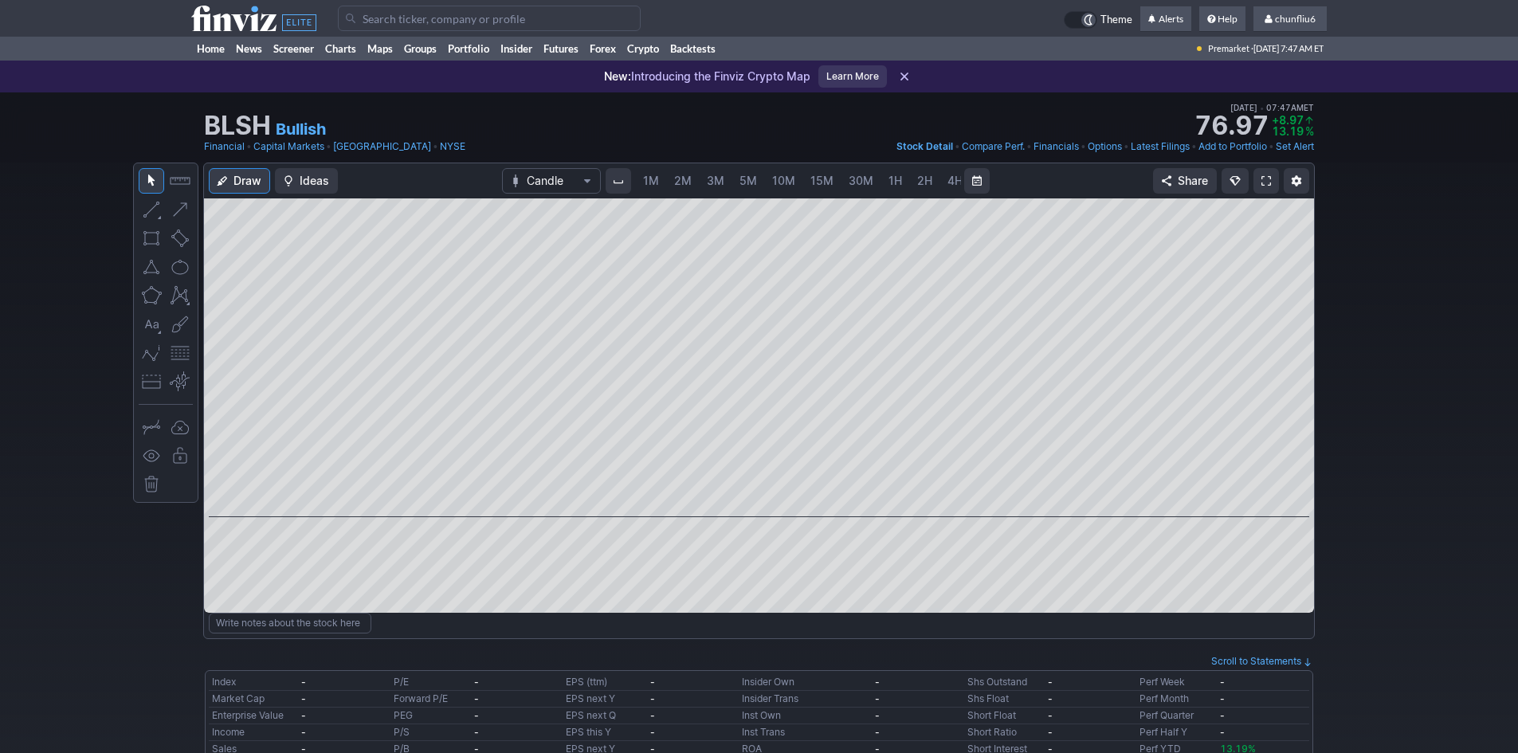
scroll to position [0, 86]
click at [1259, 174] on link at bounding box center [1267, 181] width 26 height 26
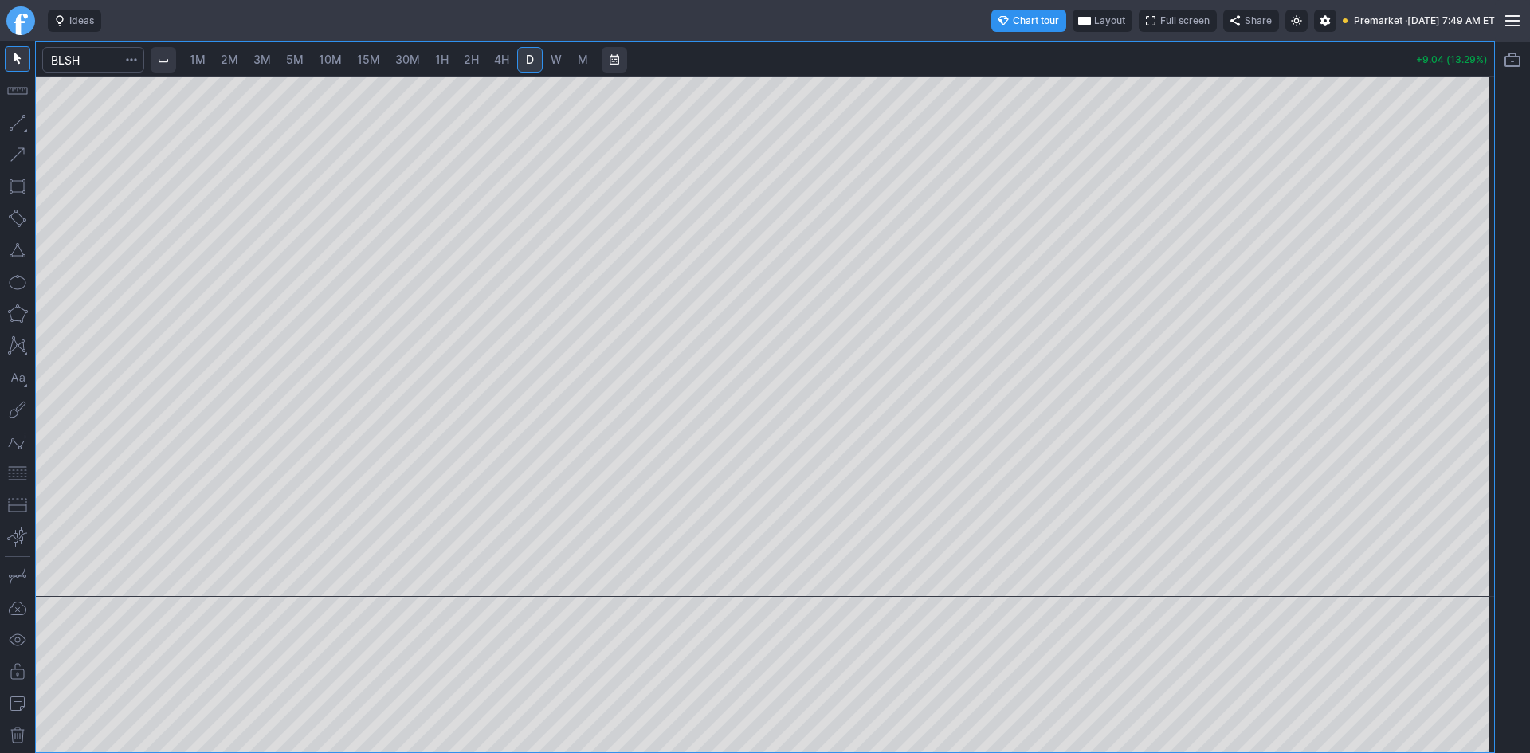
click at [205, 62] on span "1M" at bounding box center [198, 60] width 16 height 14
click at [18, 473] on button "button" at bounding box center [18, 474] width 26 height 26
click at [233, 61] on span "2M" at bounding box center [230, 60] width 18 height 14
click at [1446, 245] on div at bounding box center [765, 337] width 1458 height 520
drag, startPoint x: 17, startPoint y: 473, endPoint x: 39, endPoint y: 468, distance: 22.8
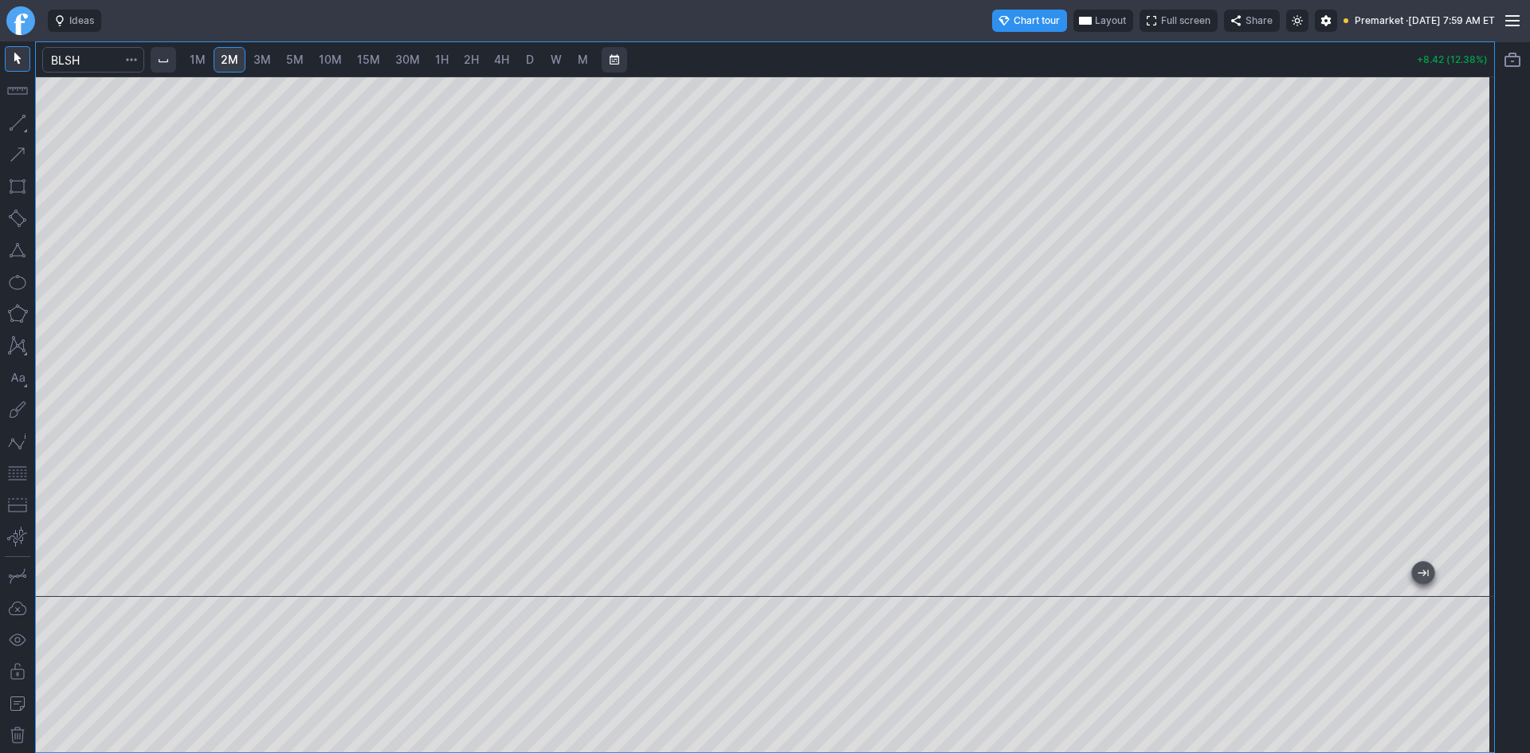
click at [17, 472] on button "button" at bounding box center [18, 474] width 26 height 26
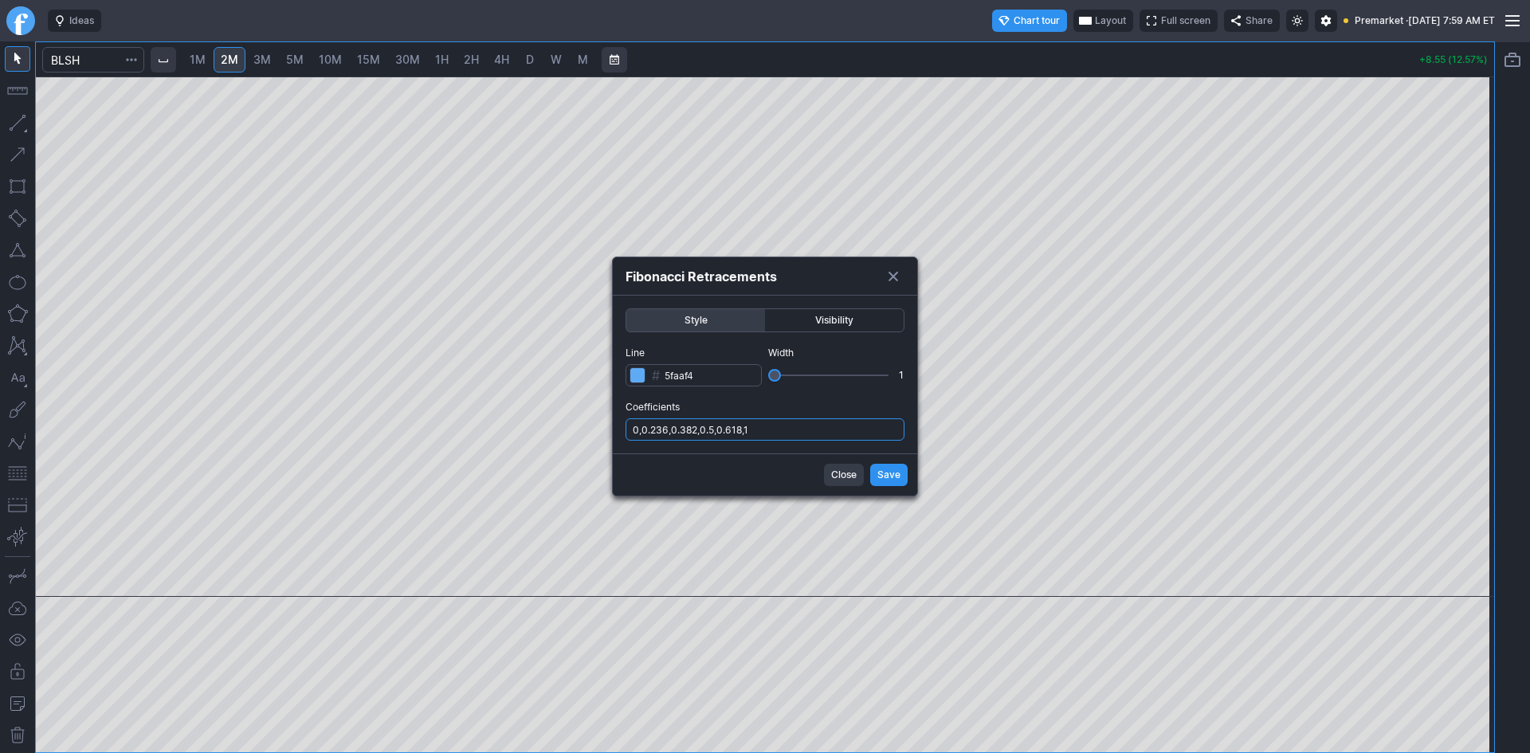
click at [831, 432] on input "0,0.236,0.382,0.5,0.618,1" at bounding box center [765, 429] width 279 height 22
type input "0,0.236,0.382,0.5,0.618,1,.786"
click at [892, 473] on span "Save" at bounding box center [888, 475] width 23 height 16
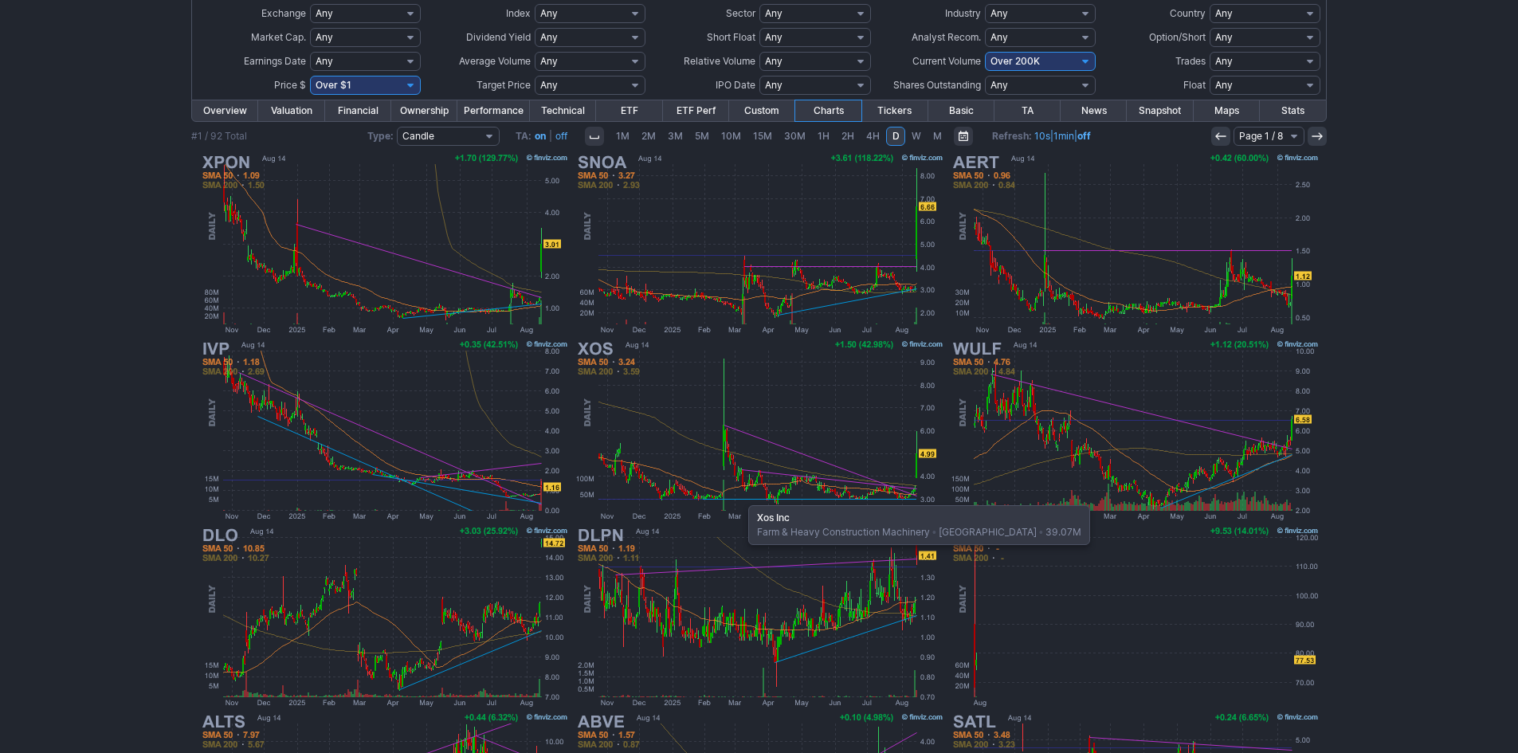
scroll to position [159, 0]
